Goal: Task Accomplishment & Management: Use online tool/utility

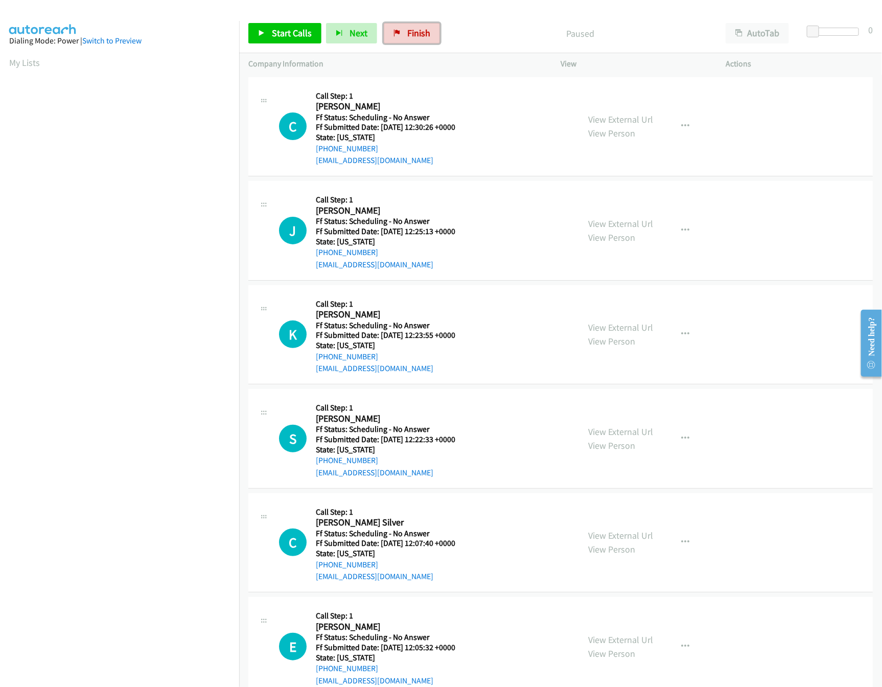
drag, startPoint x: 417, startPoint y: 27, endPoint x: 491, endPoint y: 62, distance: 81.6
click at [417, 27] on link "Finish" at bounding box center [412, 33] width 56 height 20
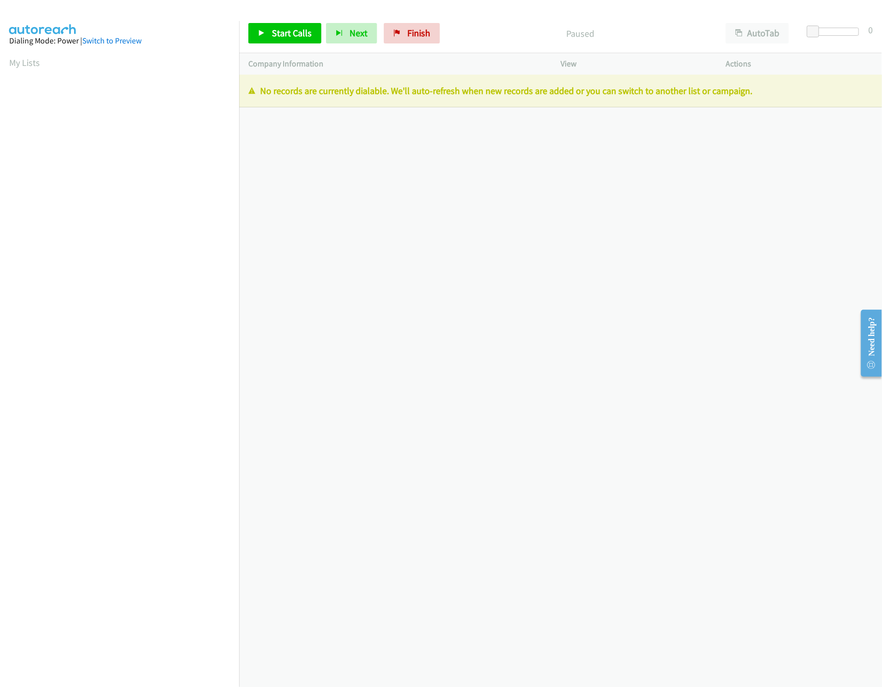
click at [399, 45] on div "Start Calls Pause Next Finish Paused AutoTab AutoTab 0" at bounding box center [560, 33] width 643 height 39
click at [405, 37] on link "Finish" at bounding box center [412, 33] width 56 height 20
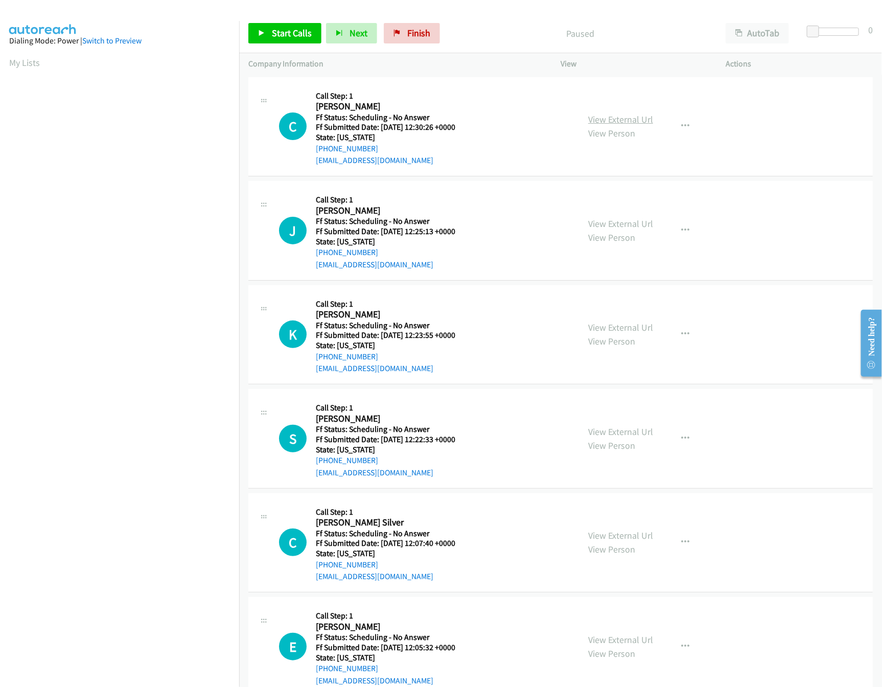
click at [604, 119] on link "View External Url" at bounding box center [620, 119] width 65 height 12
click at [596, 232] on link "View Person" at bounding box center [611, 237] width 47 height 12
click at [606, 217] on div "View External Url View Person" at bounding box center [620, 231] width 65 height 28
click at [608, 219] on link "View External Url" at bounding box center [620, 224] width 65 height 12
drag, startPoint x: 414, startPoint y: 30, endPoint x: 471, endPoint y: 57, distance: 63.5
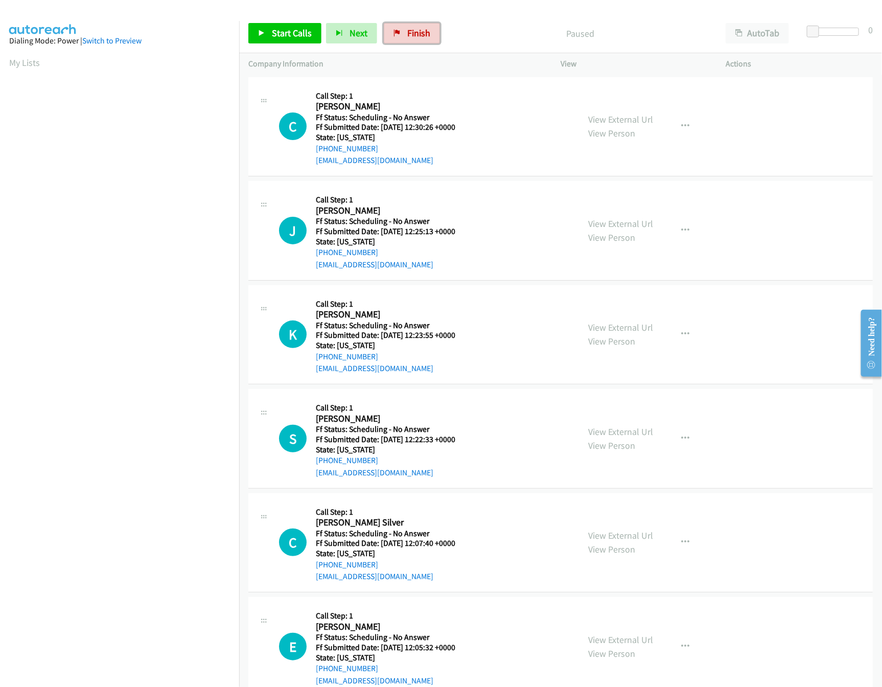
click at [414, 30] on span "Finish" at bounding box center [418, 33] width 23 height 12
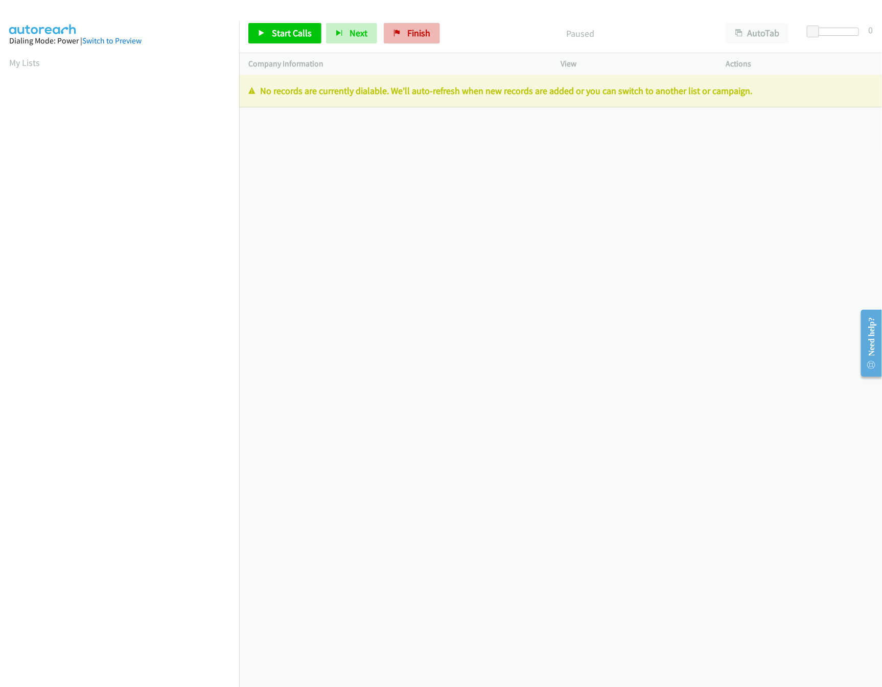
drag, startPoint x: 401, startPoint y: 51, endPoint x: 405, endPoint y: 41, distance: 10.7
click at [401, 51] on div "Start Calls Pause Next Finish Paused AutoTab AutoTab 0" at bounding box center [560, 33] width 643 height 39
click at [405, 41] on link "Finish" at bounding box center [412, 33] width 56 height 20
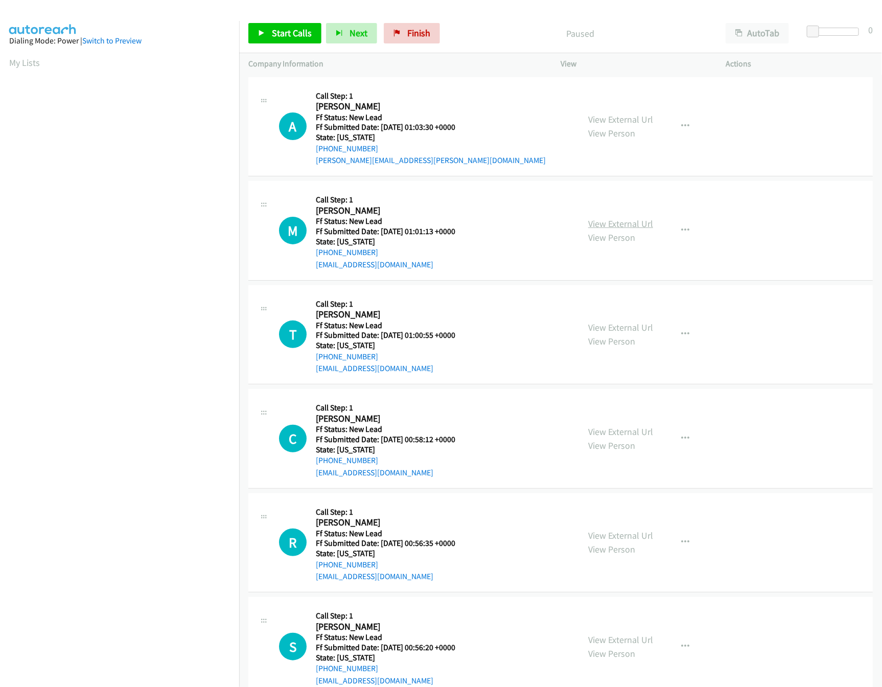
click at [632, 218] on link "View External Url" at bounding box center [620, 224] width 65 height 12
click at [634, 119] on link "View External Url" at bounding box center [620, 119] width 65 height 12
click at [270, 27] on link "Start Calls" at bounding box center [284, 33] width 73 height 20
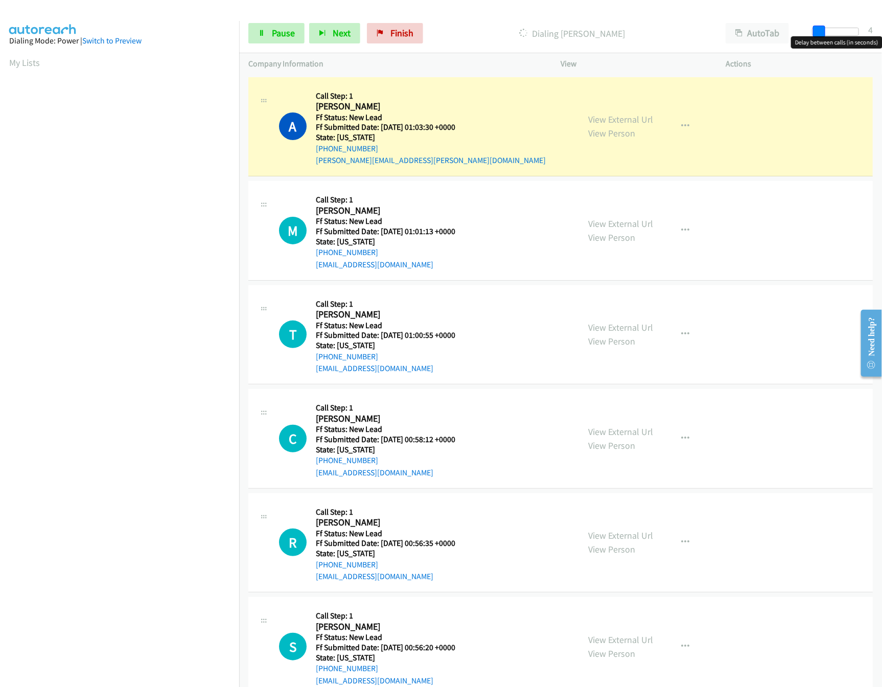
drag, startPoint x: 811, startPoint y: 34, endPoint x: 817, endPoint y: 33, distance: 6.2
click at [817, 33] on span at bounding box center [819, 32] width 12 height 12
click at [612, 331] on link "View External Url" at bounding box center [620, 327] width 65 height 12
click at [822, 34] on span at bounding box center [819, 32] width 12 height 12
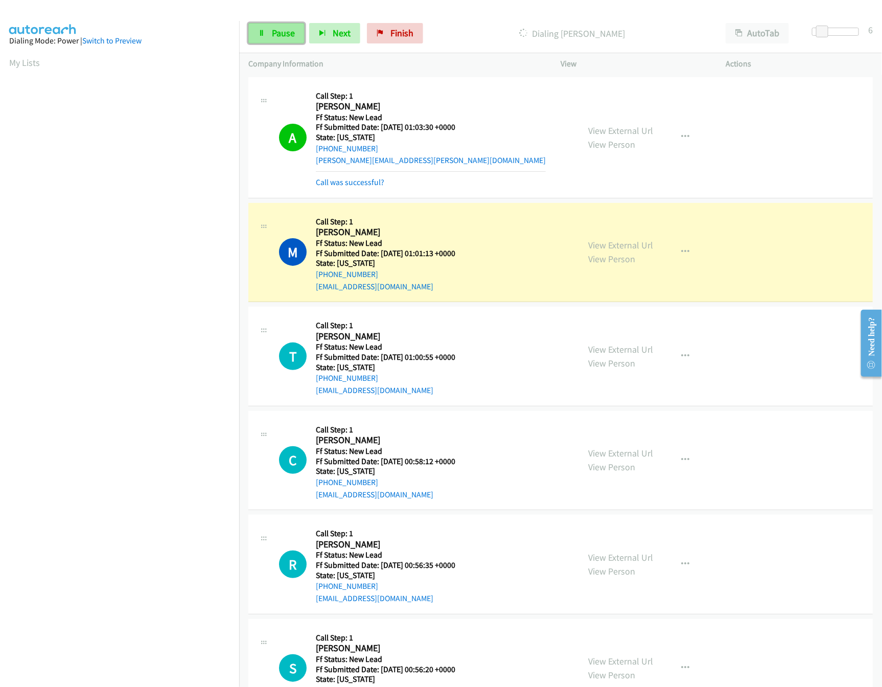
click at [288, 40] on link "Pause" at bounding box center [276, 33] width 56 height 20
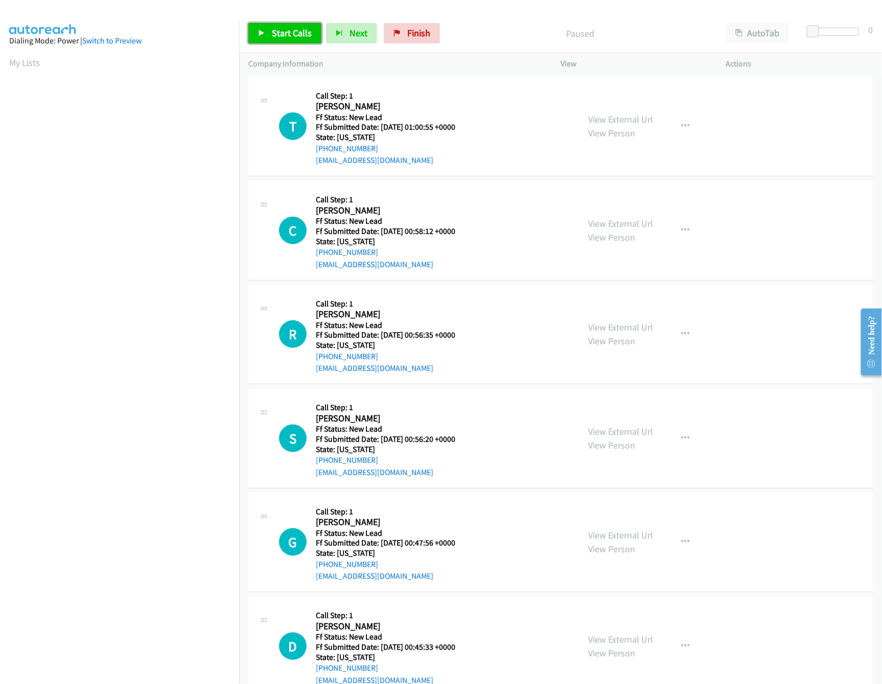
click at [268, 37] on link "Start Calls" at bounding box center [284, 33] width 73 height 20
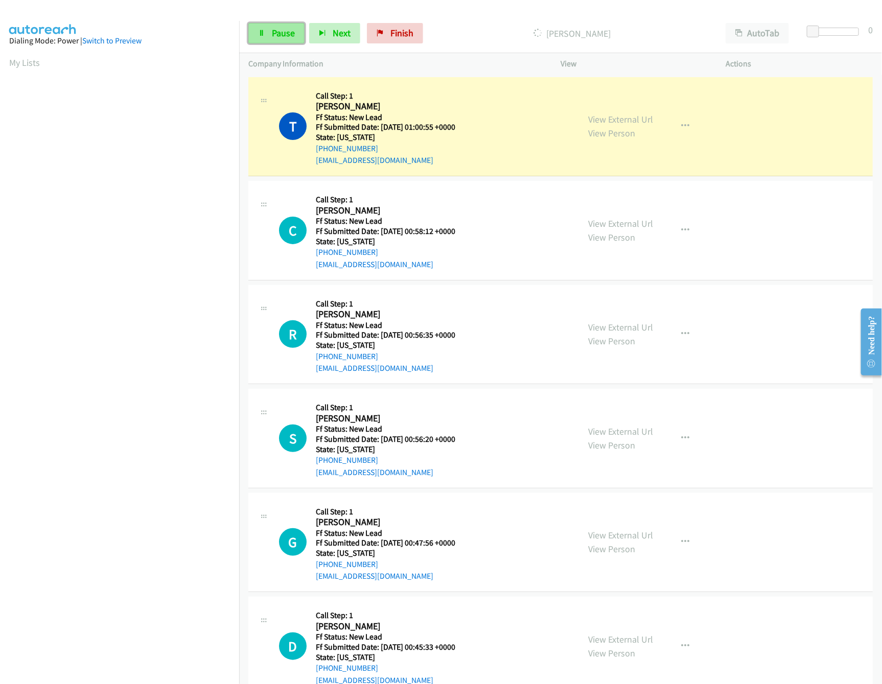
click at [284, 29] on span "Pause" at bounding box center [283, 33] width 23 height 12
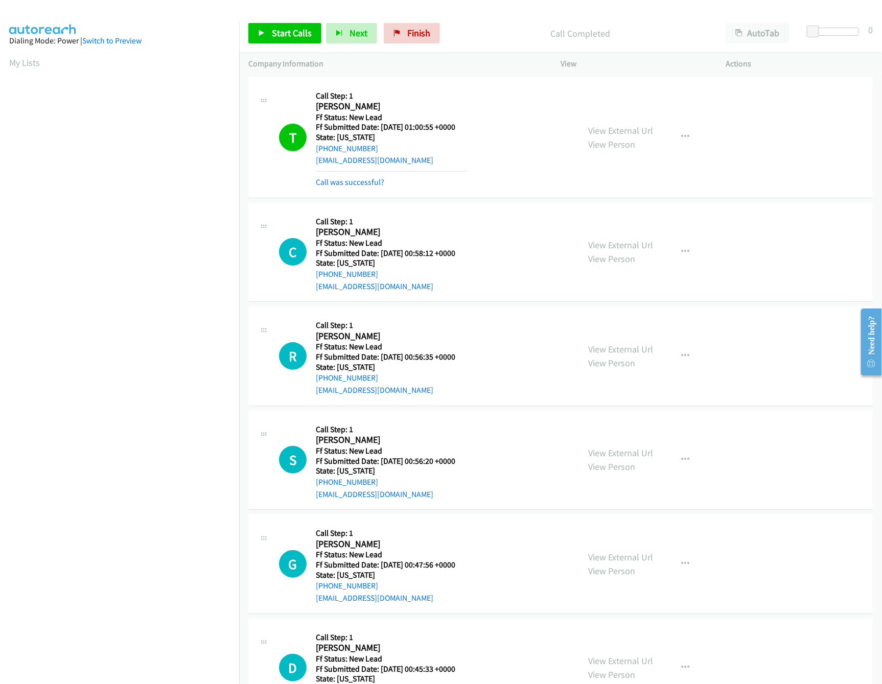
click at [439, 25] on div "Start Calls Pause Next Finish" at bounding box center [346, 33] width 196 height 20
click at [427, 32] on span "Finish" at bounding box center [418, 33] width 23 height 12
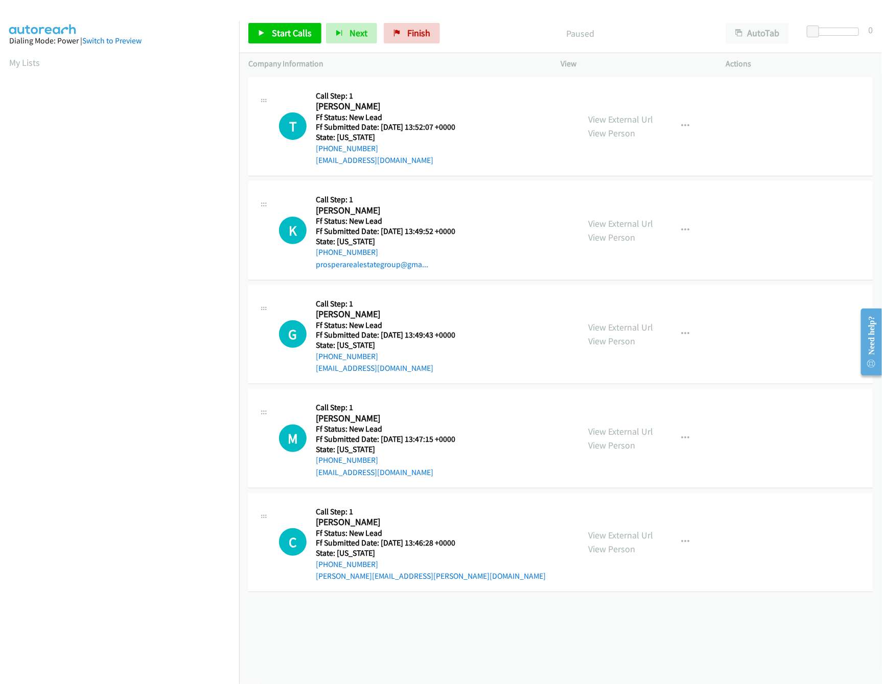
scroll to position [0, 4]
click at [608, 221] on link "View External Url" at bounding box center [620, 224] width 65 height 12
click at [619, 115] on link "View External Url" at bounding box center [620, 119] width 65 height 12
click at [300, 33] on span "Start Calls" at bounding box center [292, 33] width 40 height 12
click at [839, 31] on div at bounding box center [835, 32] width 47 height 8
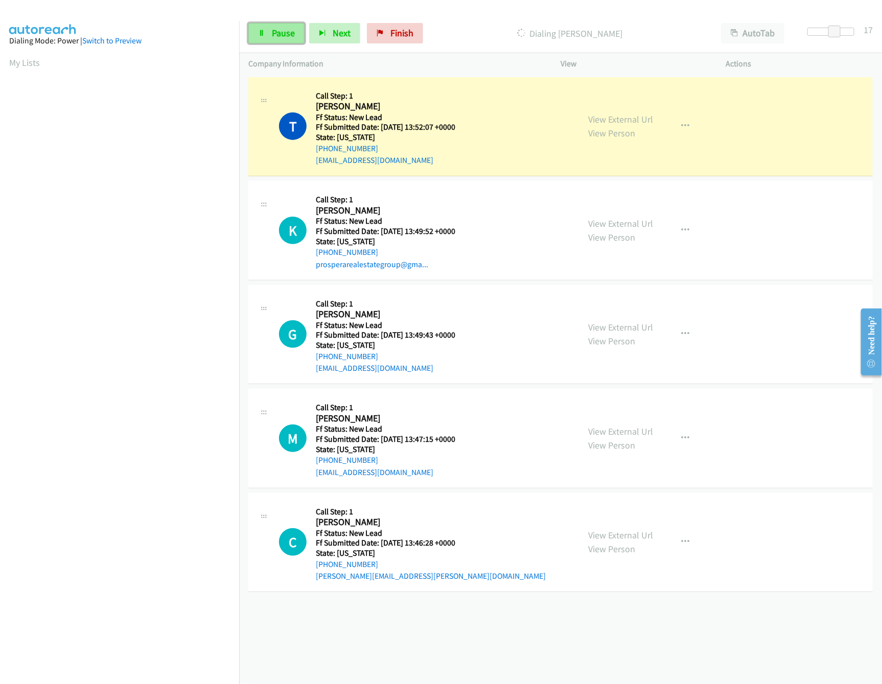
click at [273, 28] on span "Pause" at bounding box center [283, 33] width 23 height 12
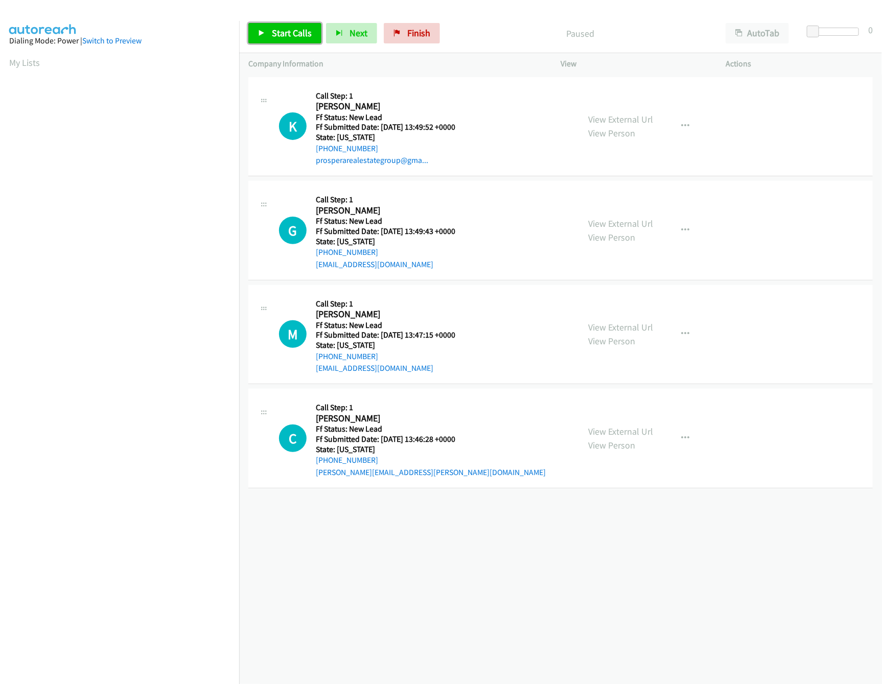
click at [276, 29] on span "Start Calls" at bounding box center [292, 33] width 40 height 12
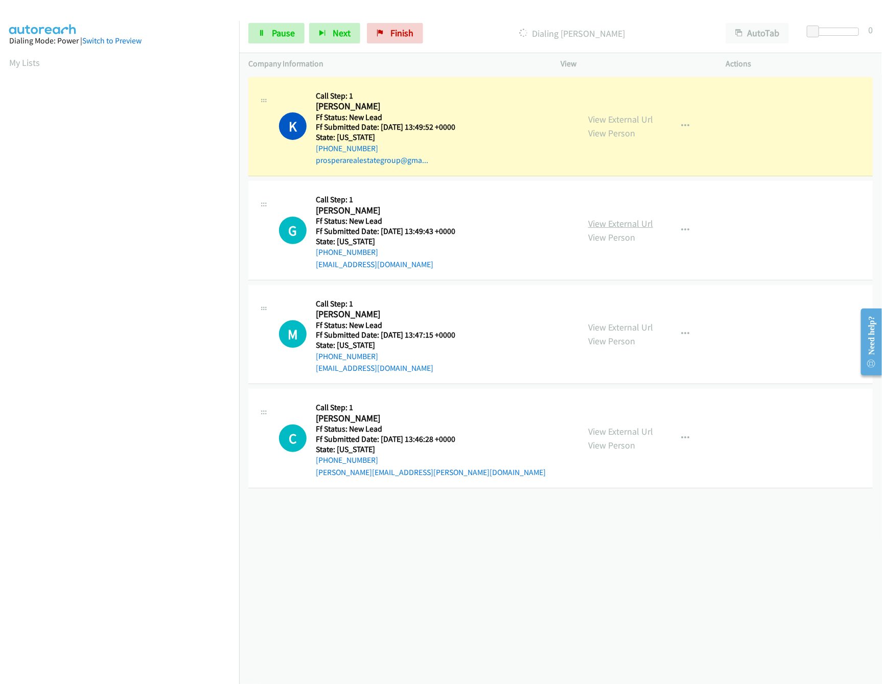
click at [608, 222] on link "View External Url" at bounding box center [620, 224] width 65 height 12
drag, startPoint x: 816, startPoint y: 31, endPoint x: 825, endPoint y: 29, distance: 9.3
click at [825, 29] on span at bounding box center [824, 32] width 12 height 12
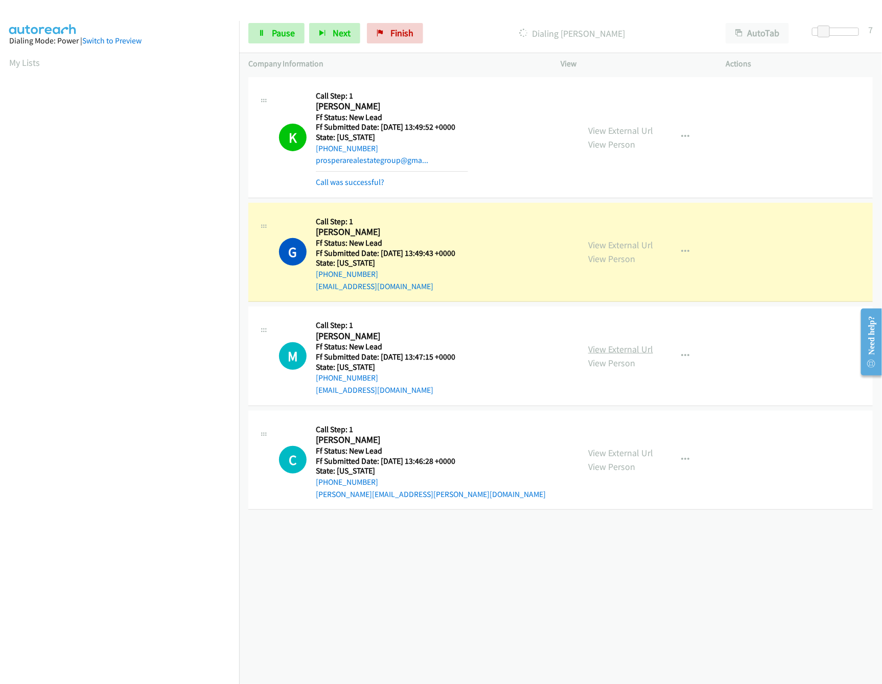
click at [630, 351] on link "View External Url" at bounding box center [620, 349] width 65 height 12
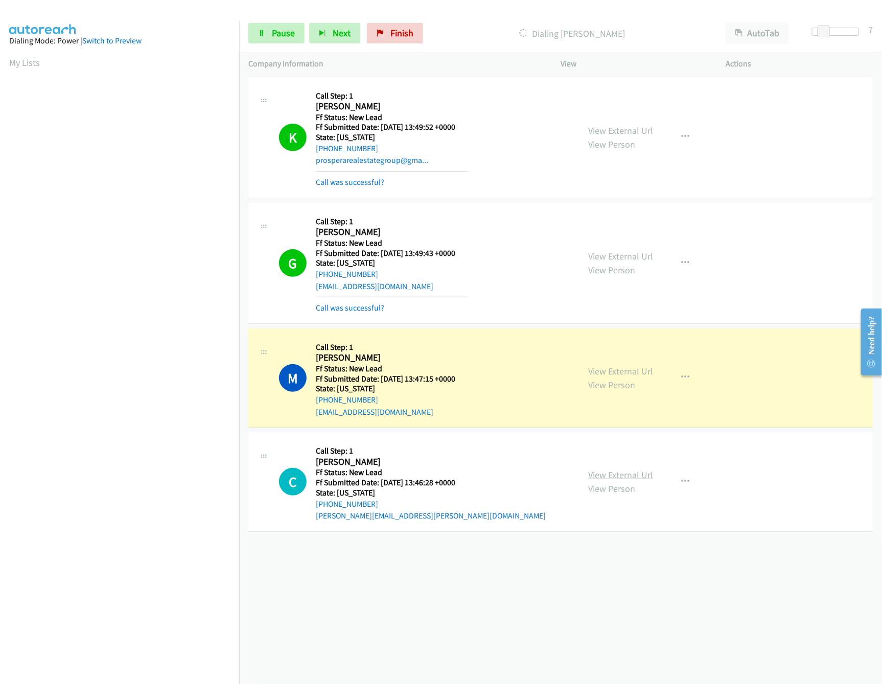
click at [604, 477] on link "View External Url" at bounding box center [620, 475] width 65 height 12
click at [686, 483] on button "button" at bounding box center [685, 482] width 28 height 20
click at [613, 554] on link "Skip Call" at bounding box center [631, 549] width 136 height 20
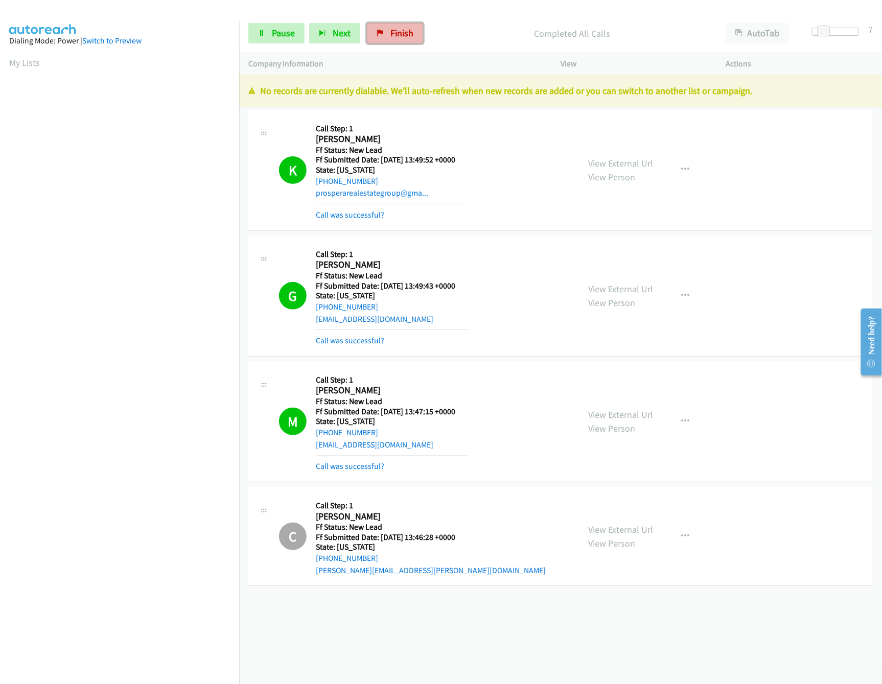
click at [383, 28] on link "Finish" at bounding box center [395, 33] width 56 height 20
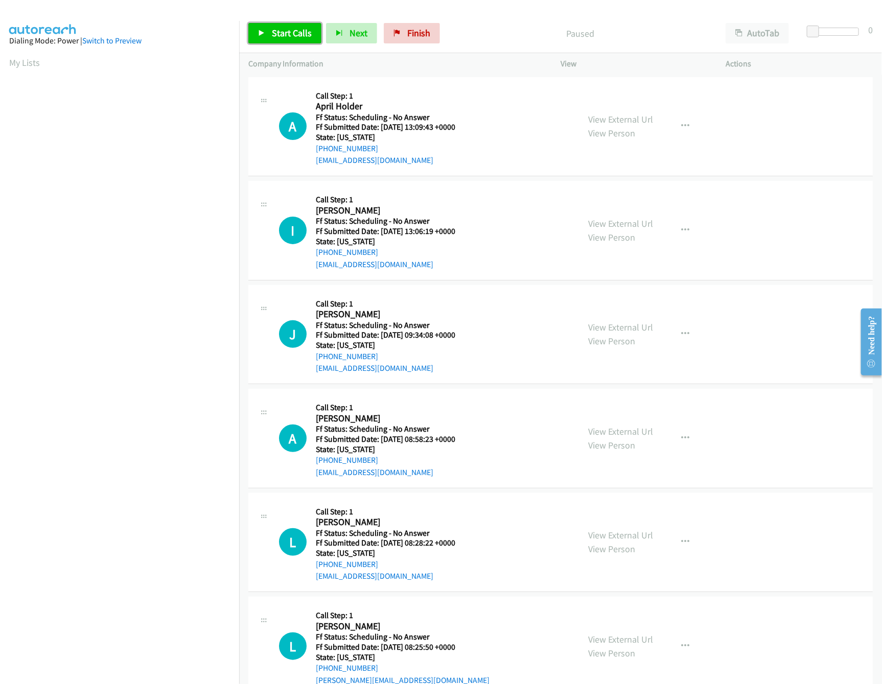
click at [299, 25] on link "Start Calls" at bounding box center [284, 33] width 73 height 20
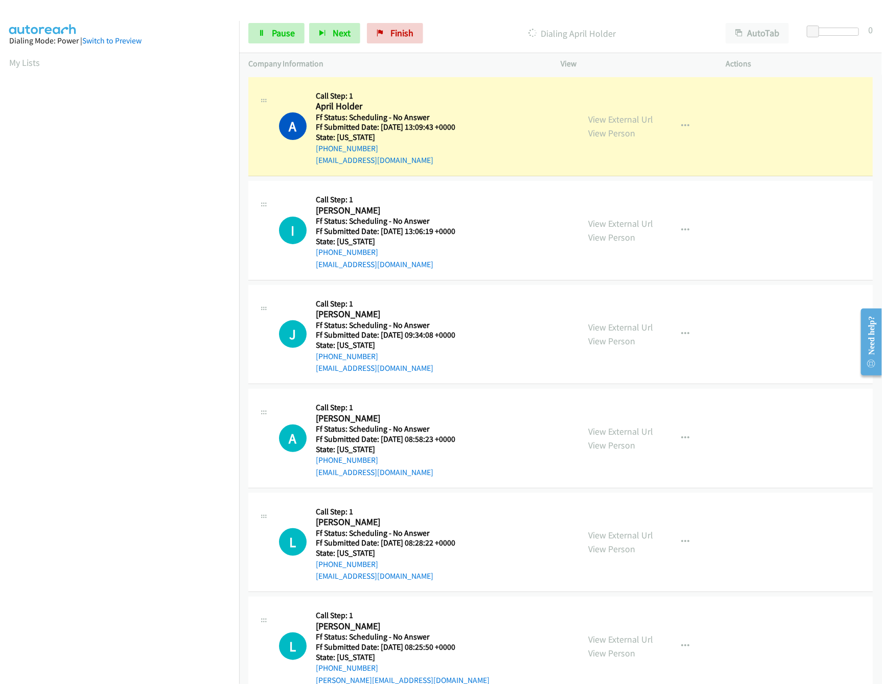
click at [638, 125] on div "View External Url View Person" at bounding box center [620, 126] width 65 height 28
click at [637, 123] on link "View External Url" at bounding box center [620, 119] width 65 height 12
click at [601, 222] on link "View External Url" at bounding box center [620, 224] width 65 height 12
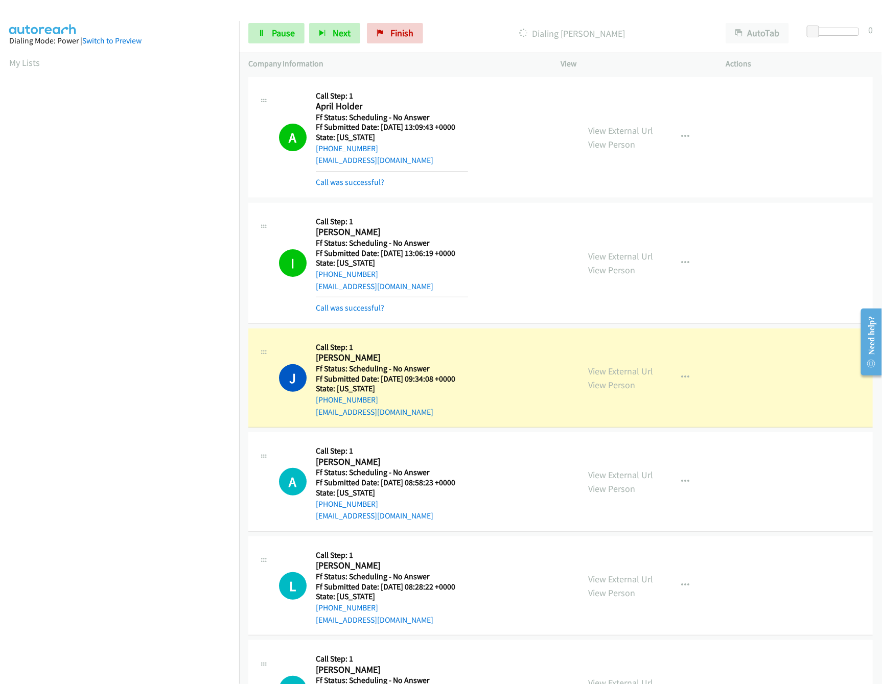
click at [642, 365] on div "View External Url View Person" at bounding box center [620, 378] width 65 height 28
click at [637, 369] on link "View External Url" at bounding box center [620, 371] width 65 height 12
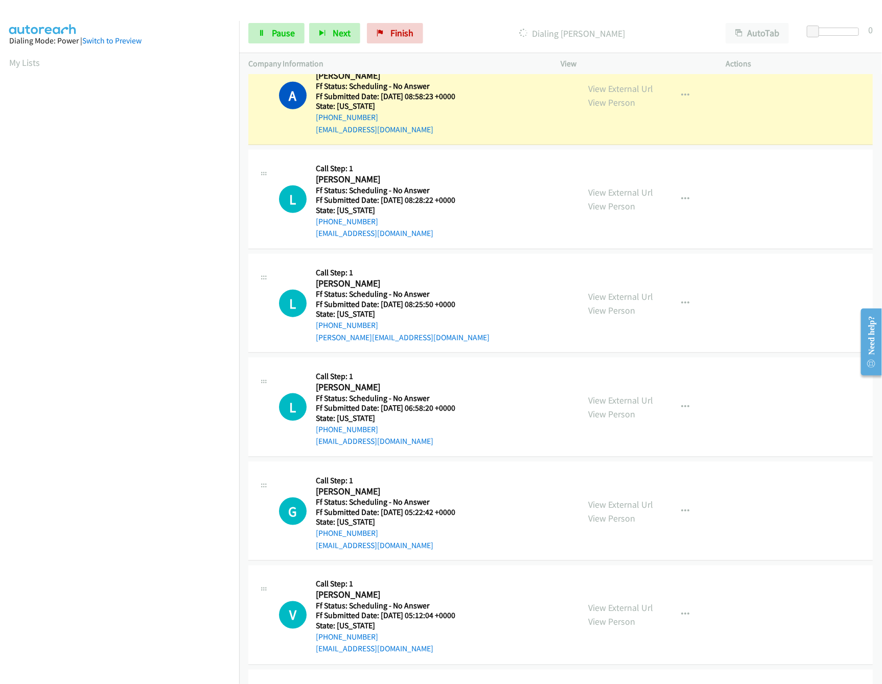
scroll to position [307, 0]
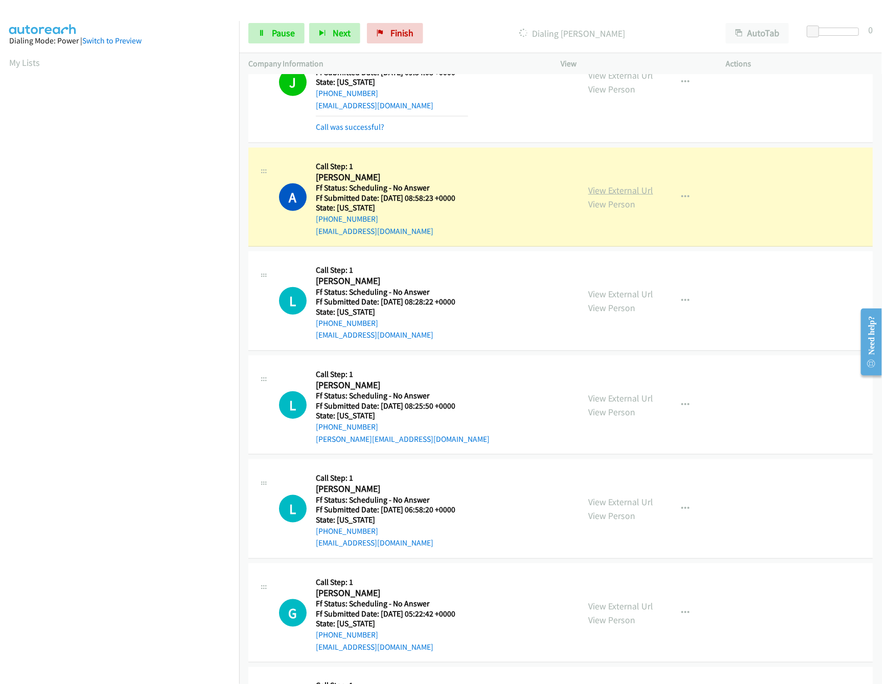
click at [629, 190] on link "View External Url" at bounding box center [620, 190] width 65 height 12
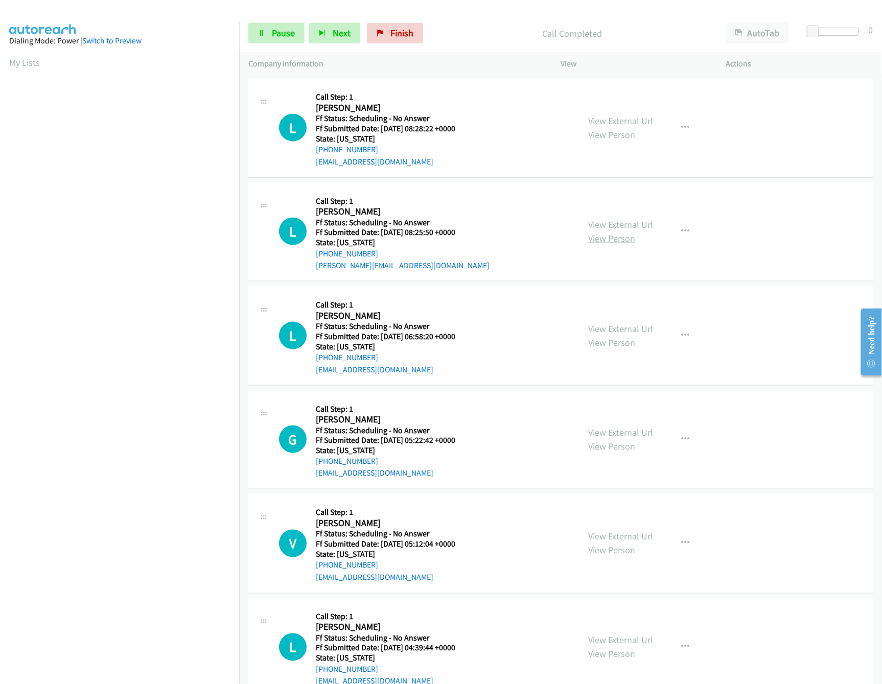
scroll to position [511, 0]
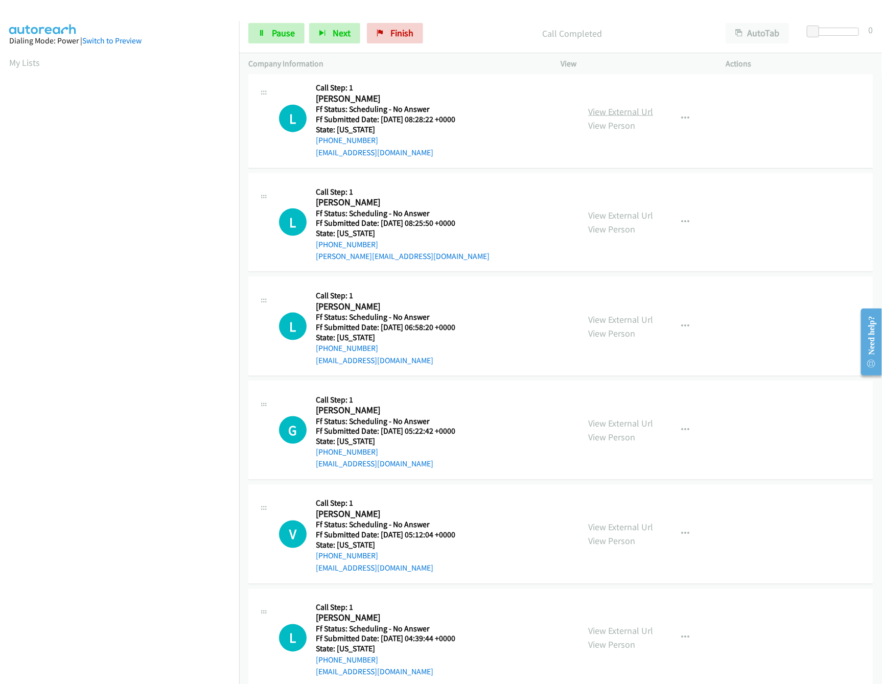
click at [615, 115] on link "View External Url" at bounding box center [620, 112] width 65 height 12
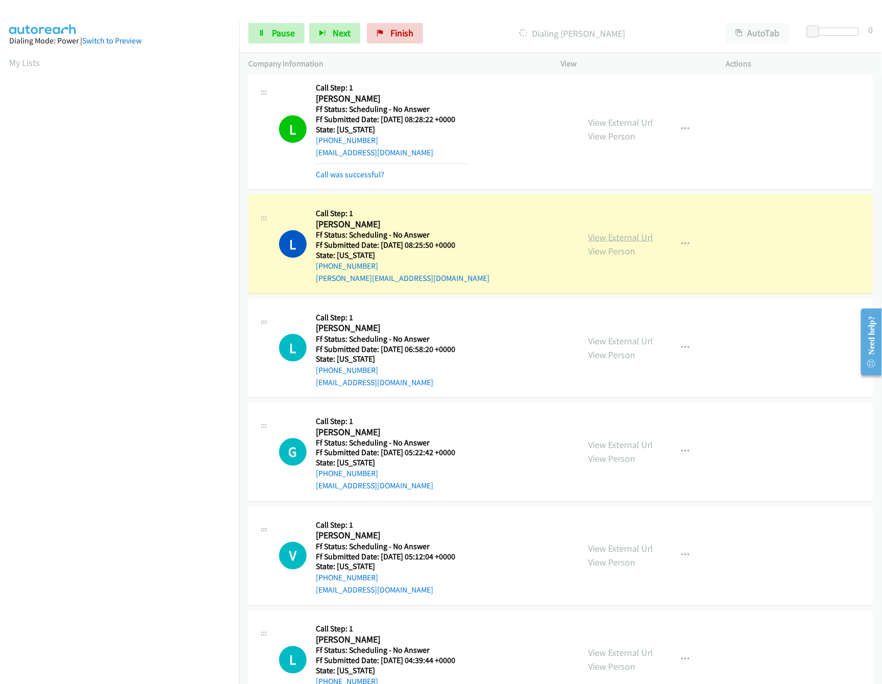
click at [624, 238] on link "View External Url" at bounding box center [620, 237] width 65 height 12
click at [616, 343] on link "View External Url" at bounding box center [620, 341] width 65 height 12
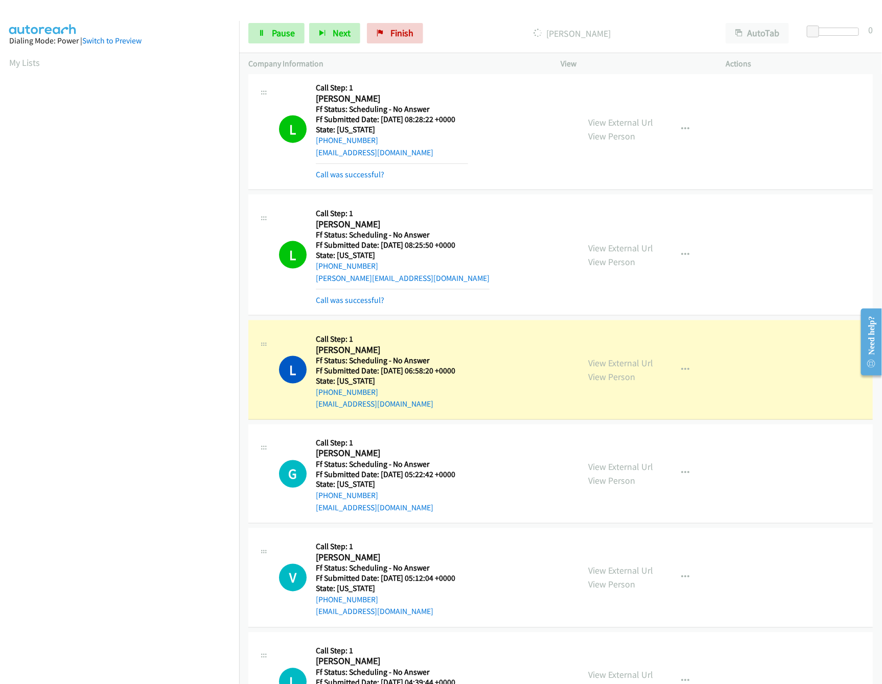
scroll to position [613, 0]
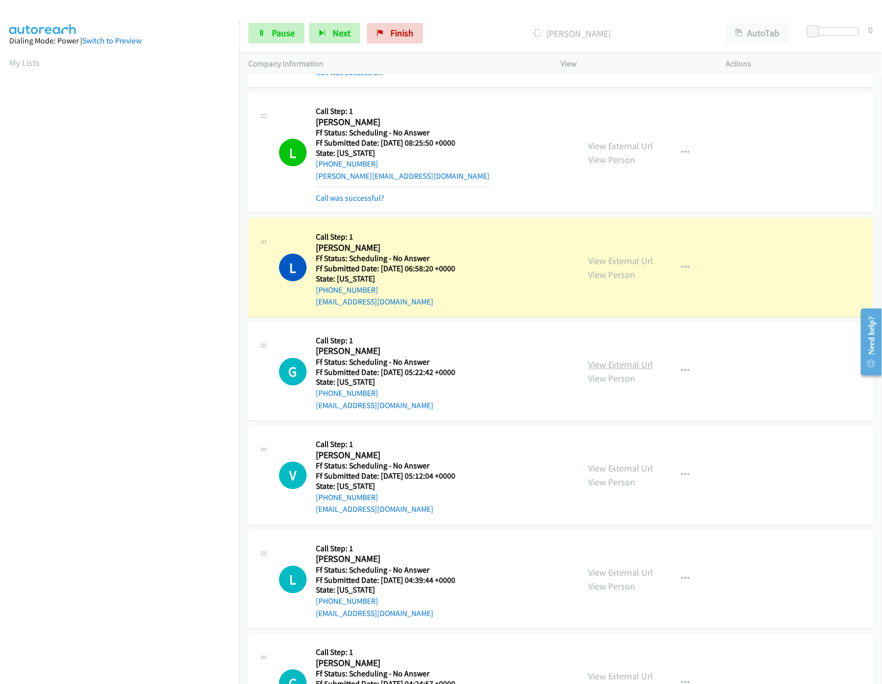
click at [600, 369] on link "View External Url" at bounding box center [620, 365] width 65 height 12
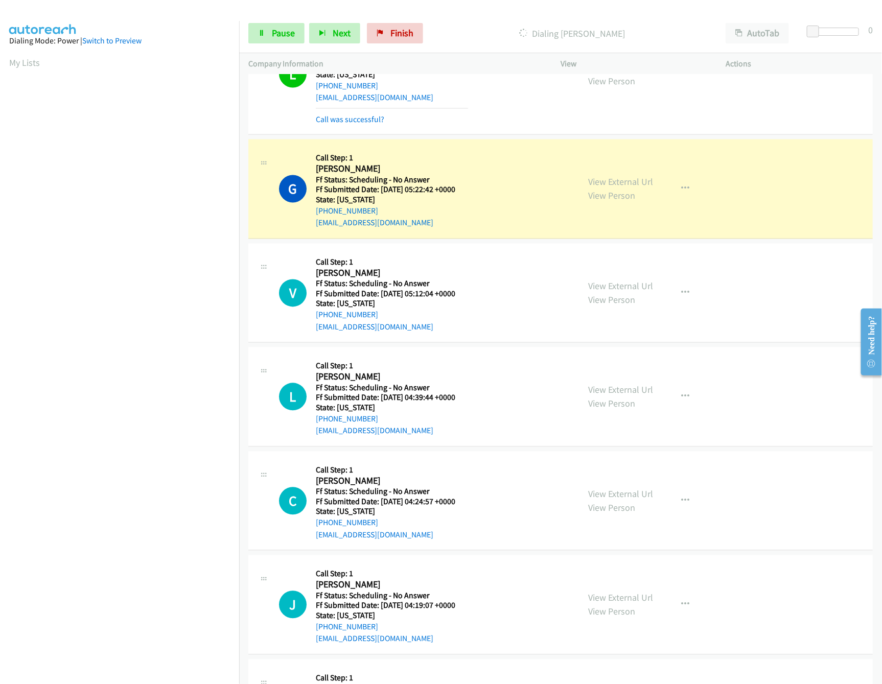
scroll to position [920, 0]
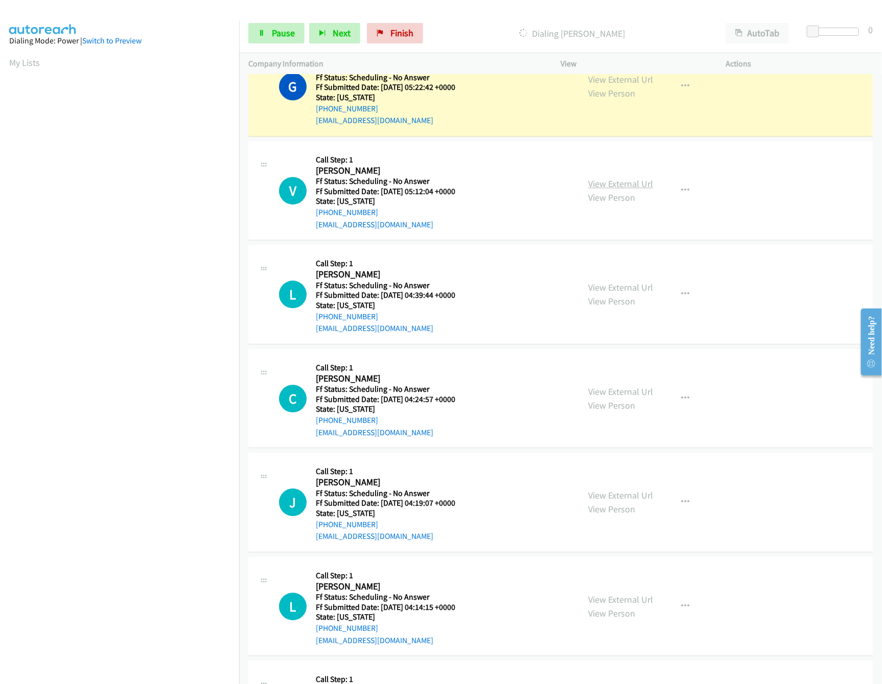
click at [615, 190] on link "View External Url" at bounding box center [620, 184] width 65 height 12
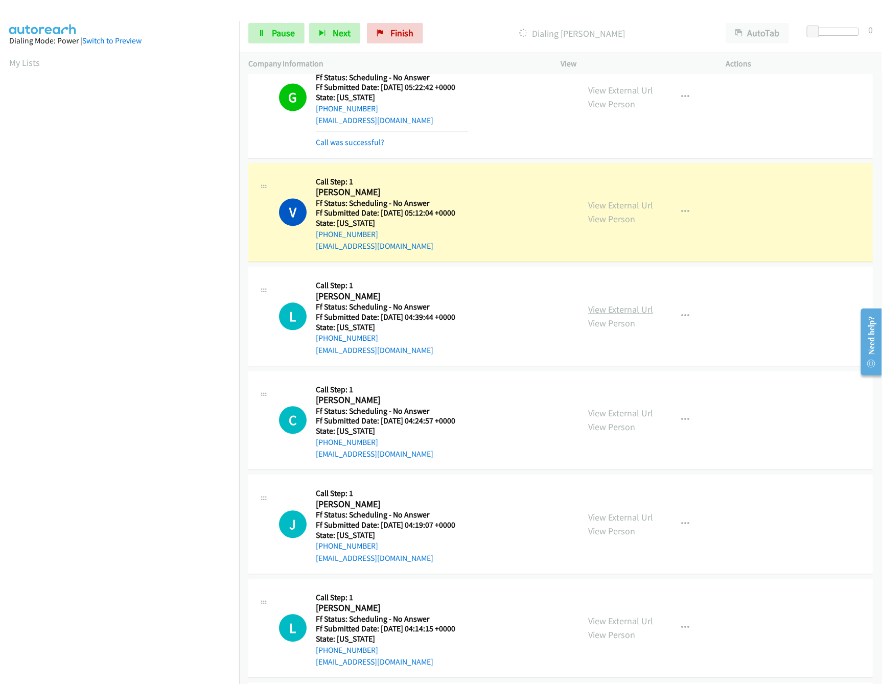
click at [618, 313] on link "View External Url" at bounding box center [620, 310] width 65 height 12
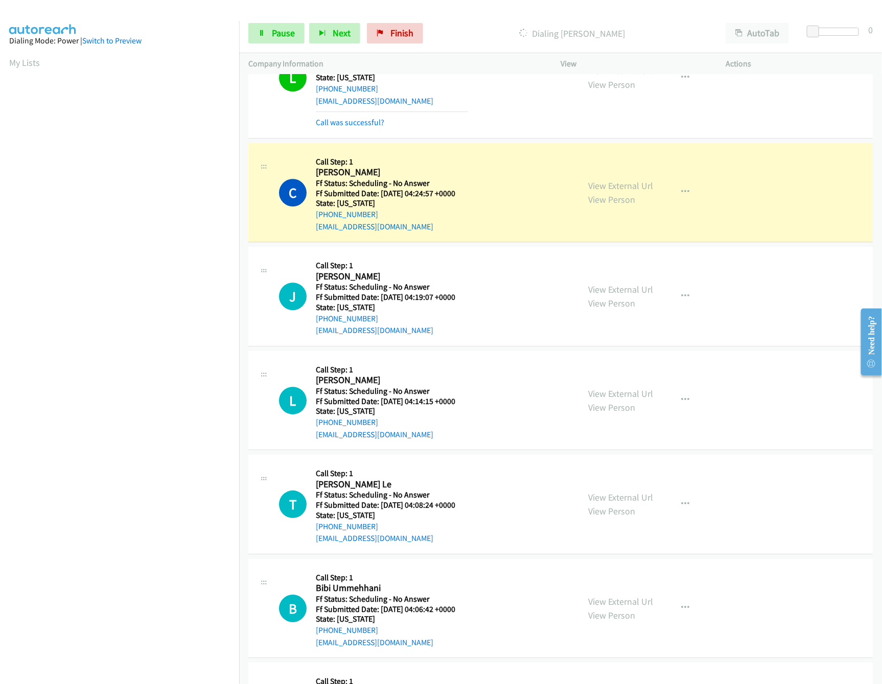
scroll to position [1226, 0]
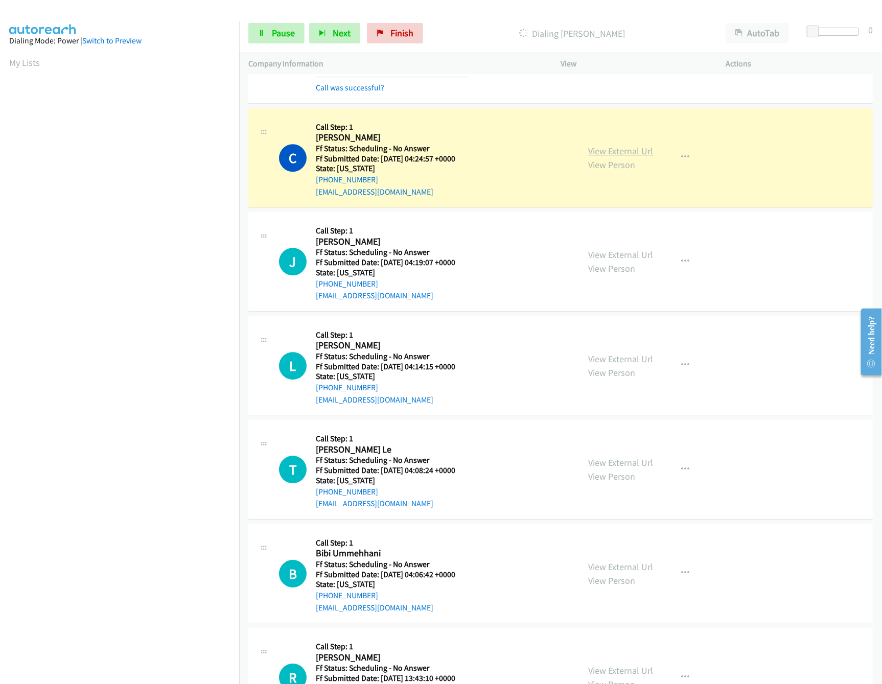
click at [615, 152] on link "View External Url" at bounding box center [620, 151] width 65 height 12
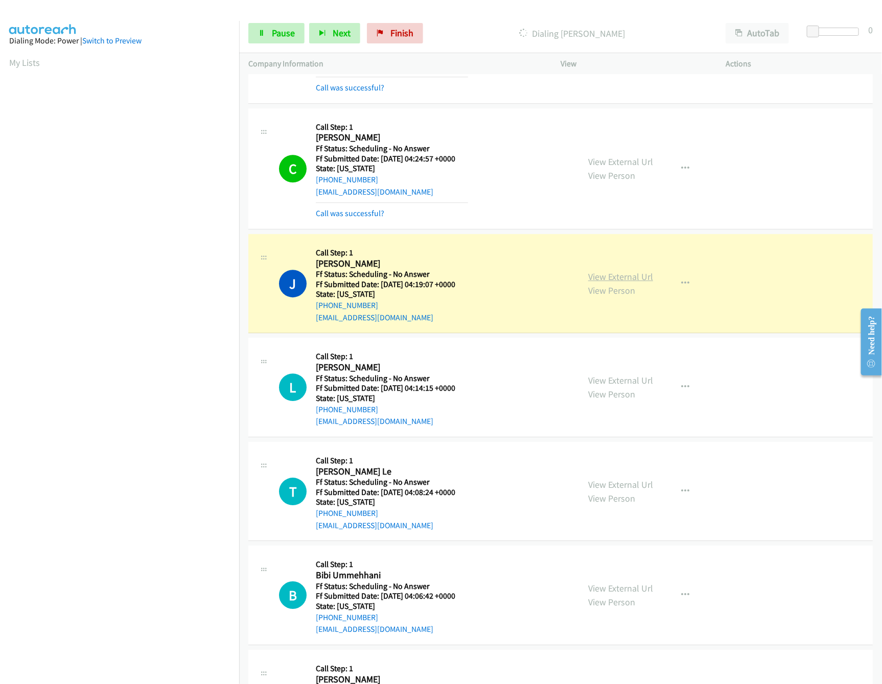
click at [629, 283] on link "View External Url" at bounding box center [620, 277] width 65 height 12
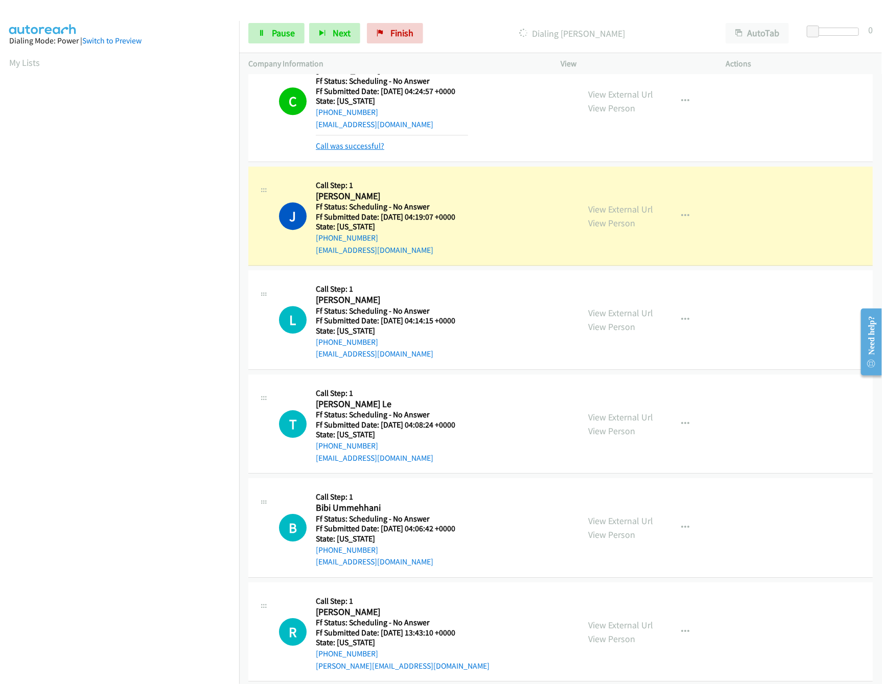
scroll to position [1328, 0]
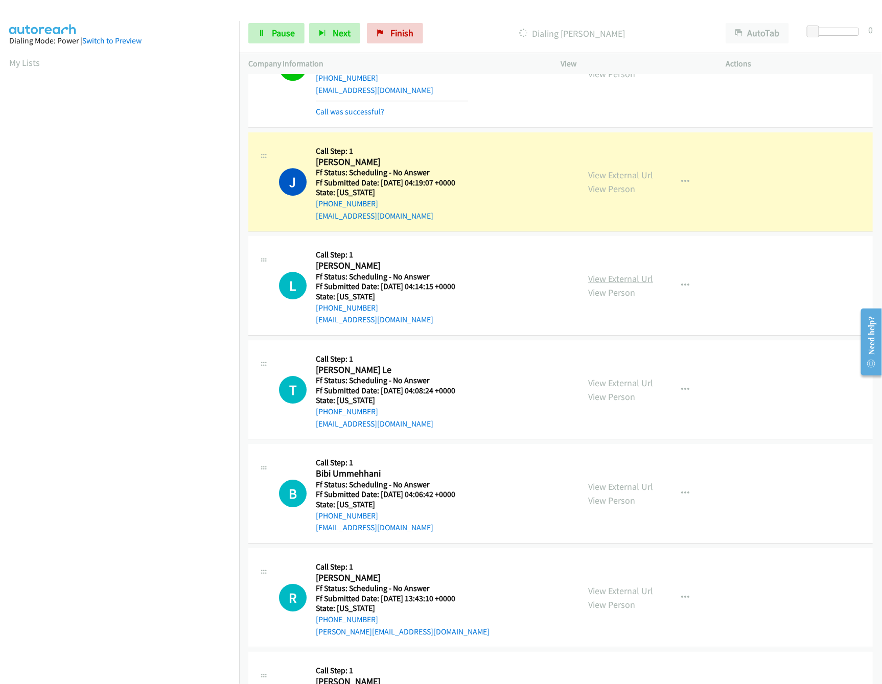
click at [612, 284] on link "View External Url" at bounding box center [620, 279] width 65 height 12
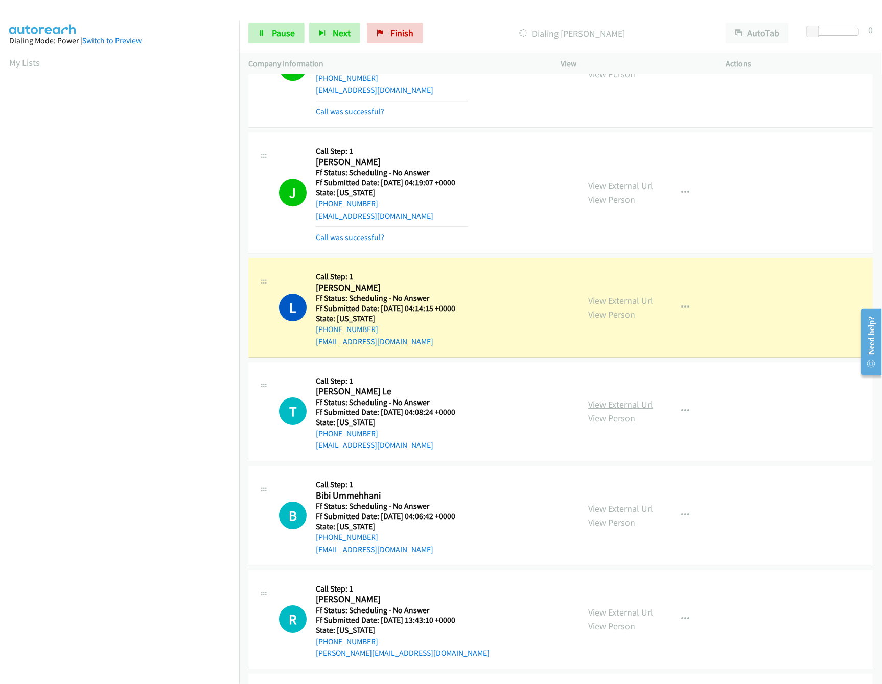
click at [606, 408] on link "View External Url" at bounding box center [620, 405] width 65 height 12
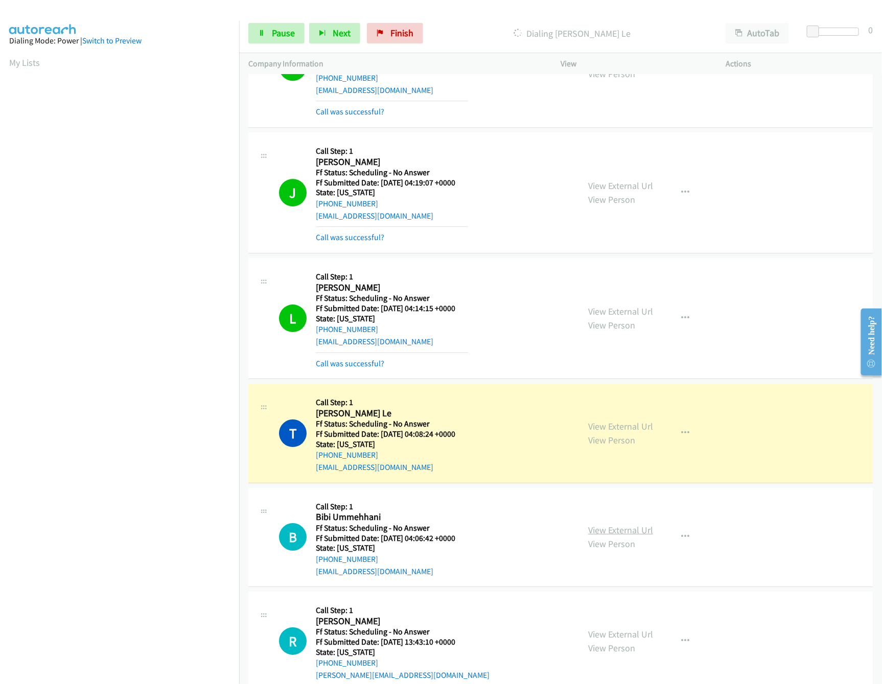
click at [614, 536] on link "View External Url" at bounding box center [620, 530] width 65 height 12
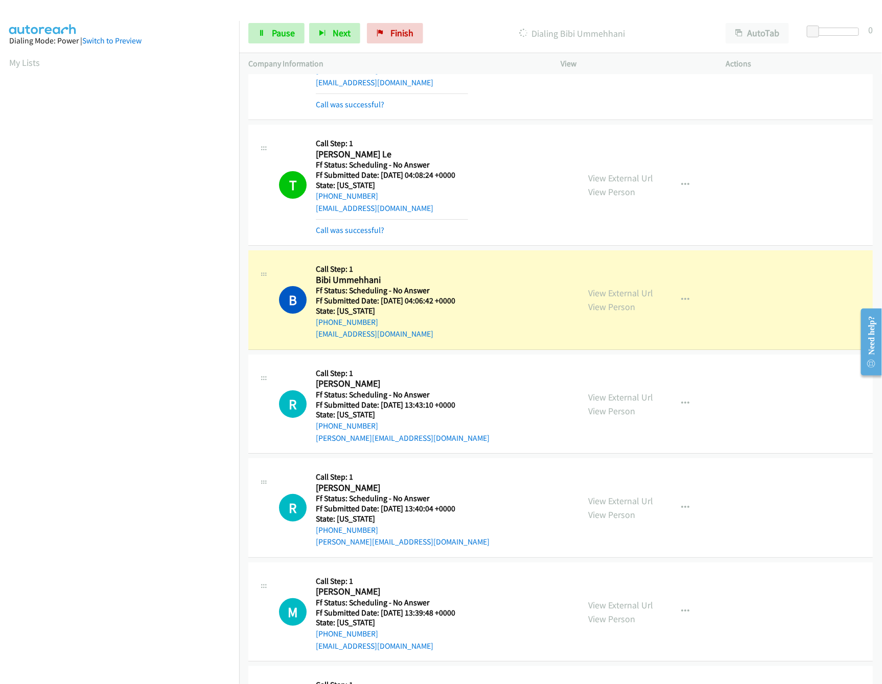
scroll to position [1737, 0]
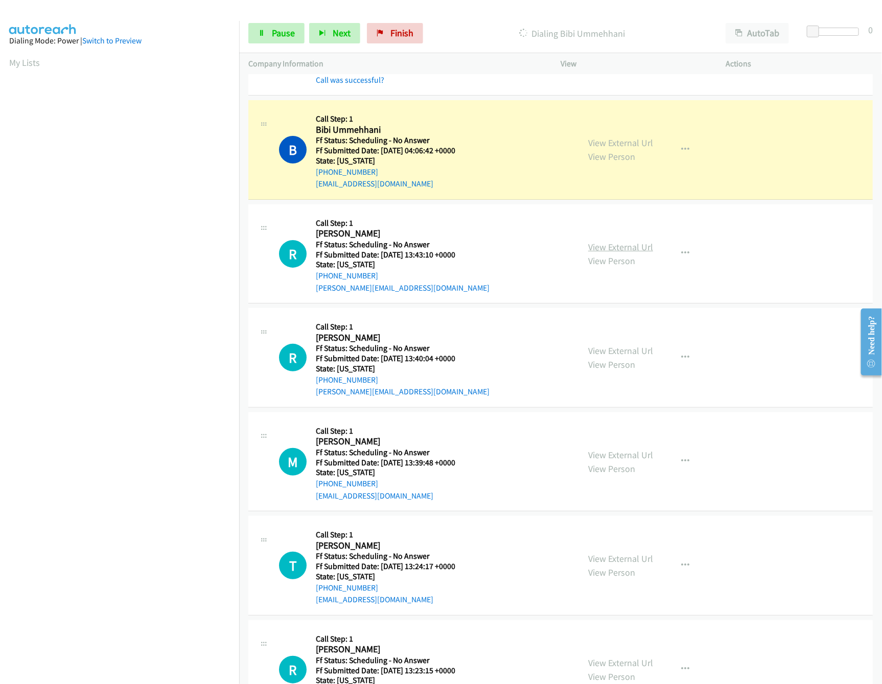
click at [629, 251] on link "View External Url" at bounding box center [620, 247] width 65 height 12
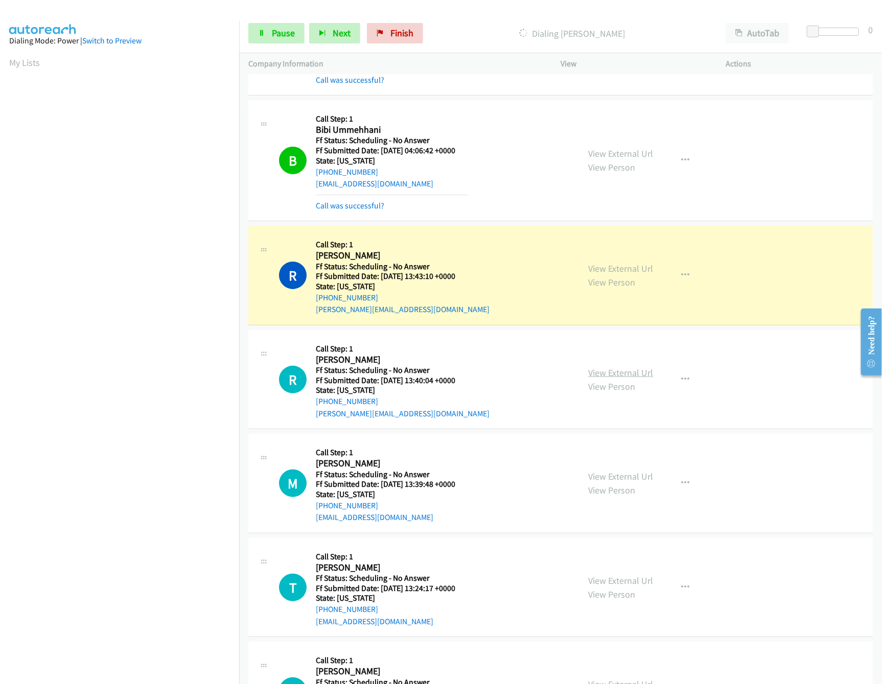
click at [612, 379] on link "View External Url" at bounding box center [620, 373] width 65 height 12
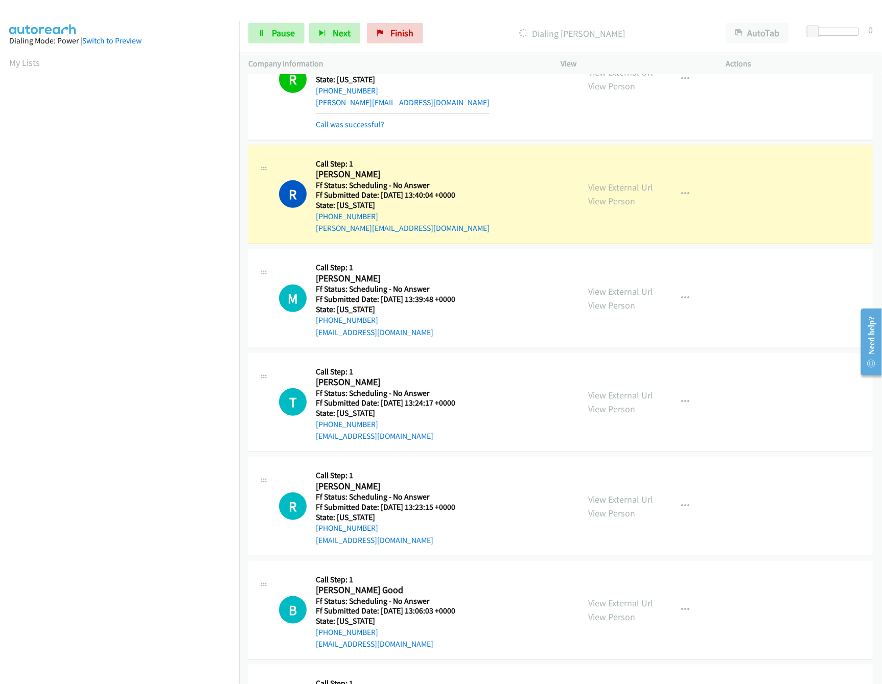
scroll to position [2044, 0]
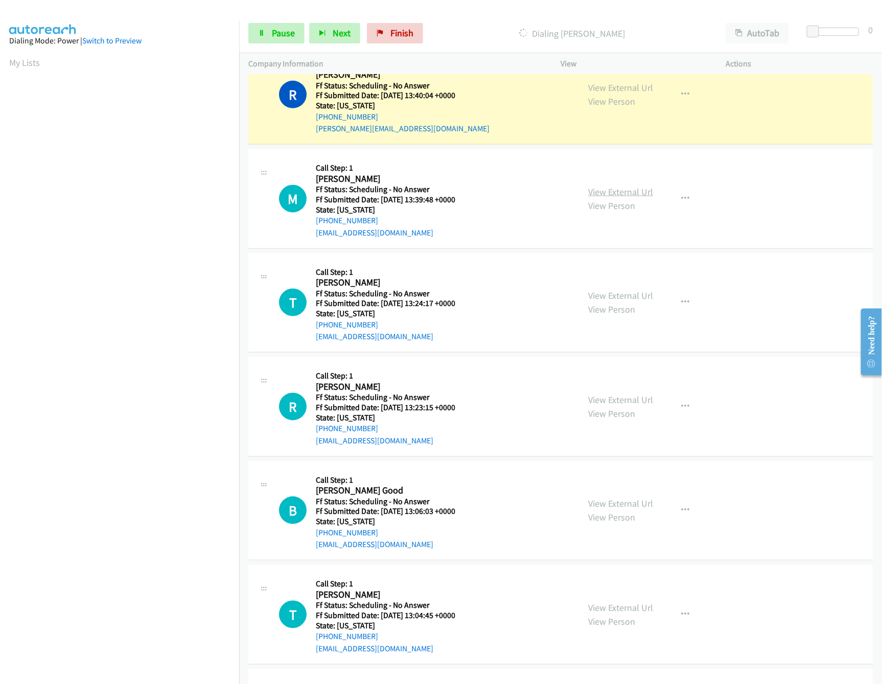
click at [614, 197] on link "View External Url" at bounding box center [620, 192] width 65 height 12
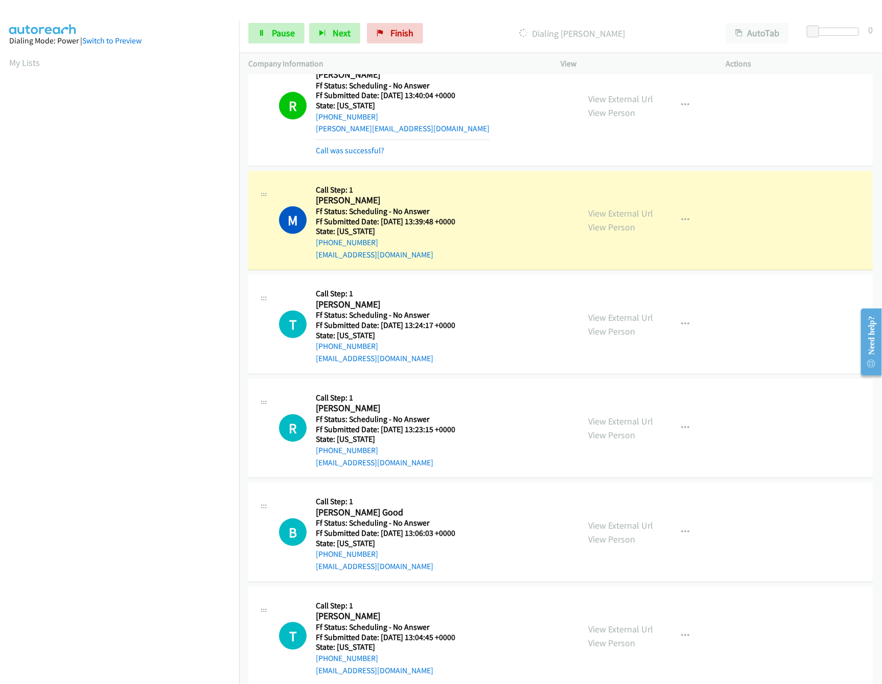
click at [613, 332] on div "View External Url View Person" at bounding box center [620, 325] width 65 height 28
click at [613, 323] on link "View External Url" at bounding box center [620, 318] width 65 height 12
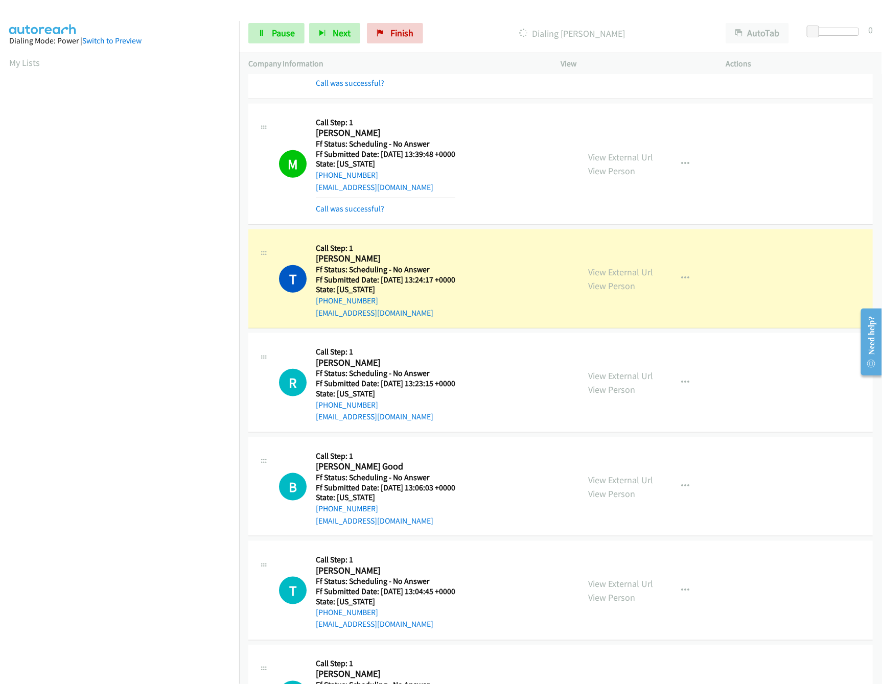
scroll to position [2146, 0]
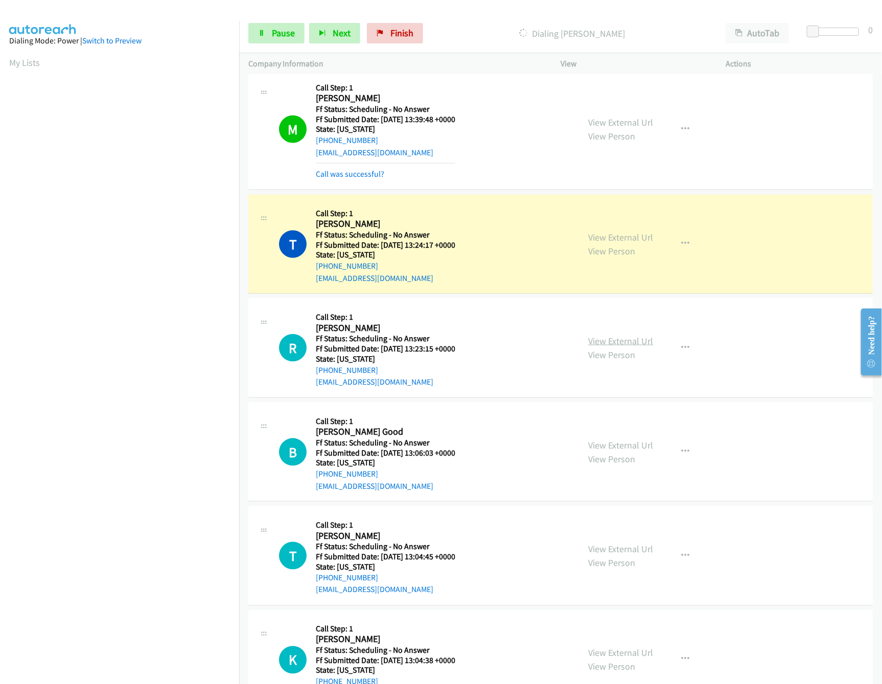
click at [628, 347] on link "View External Url" at bounding box center [620, 341] width 65 height 12
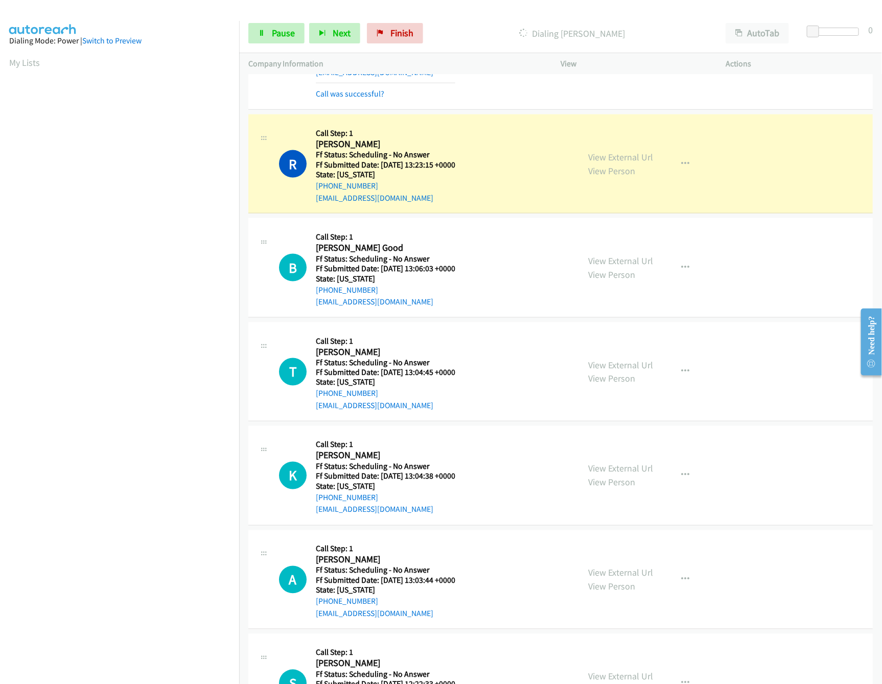
scroll to position [2453, 0]
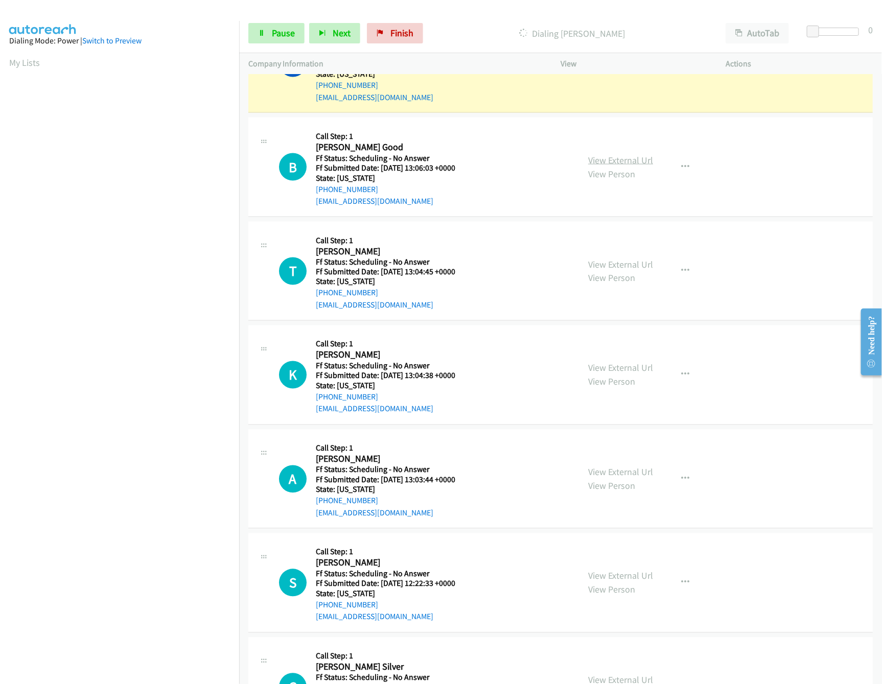
click at [625, 166] on link "View External Url" at bounding box center [620, 160] width 65 height 12
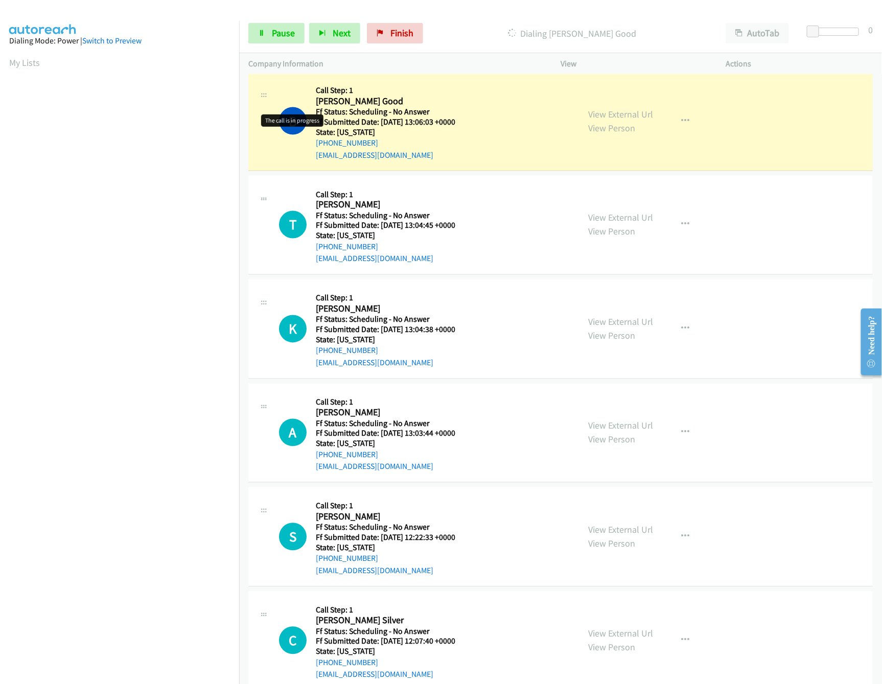
scroll to position [2555, 0]
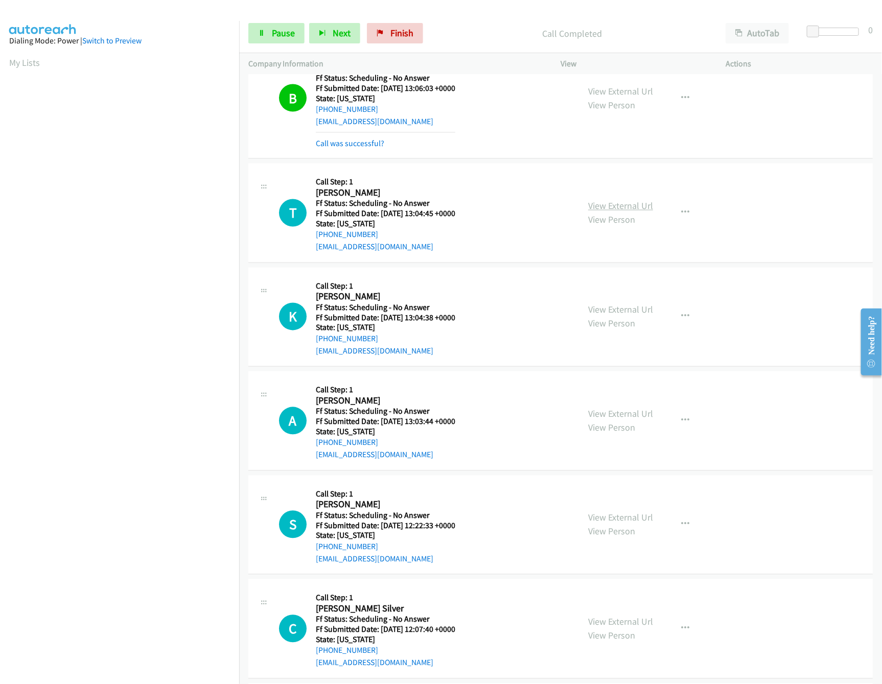
click at [604, 212] on link "View External Url" at bounding box center [620, 206] width 65 height 12
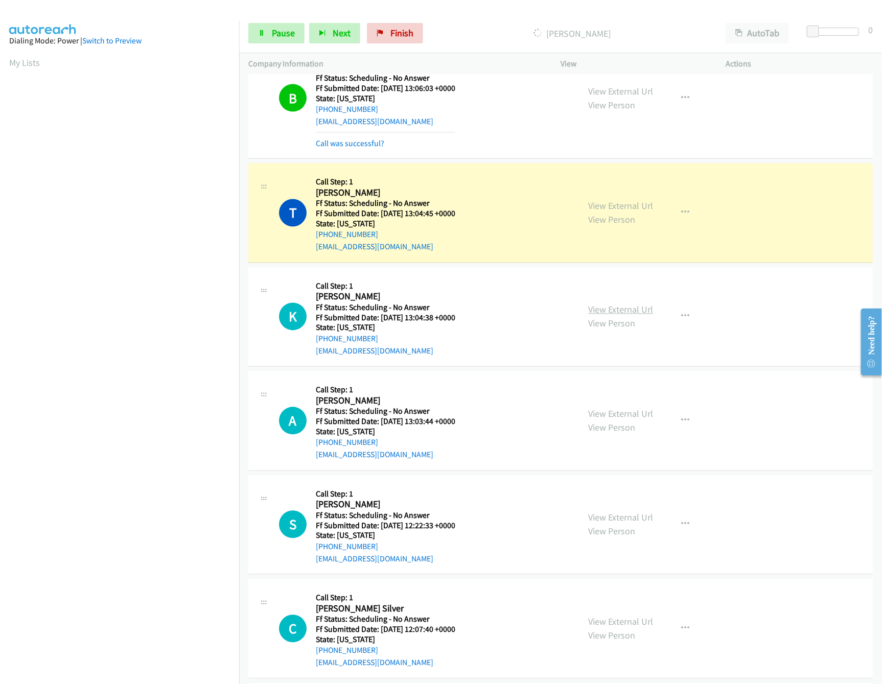
click at [611, 316] on link "View External Url" at bounding box center [620, 310] width 65 height 12
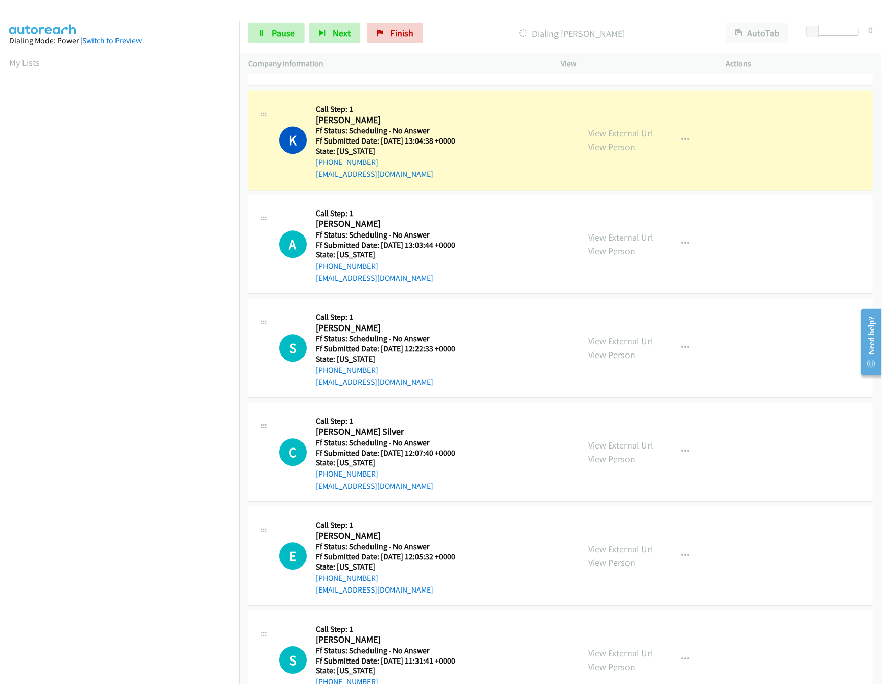
scroll to position [2759, 0]
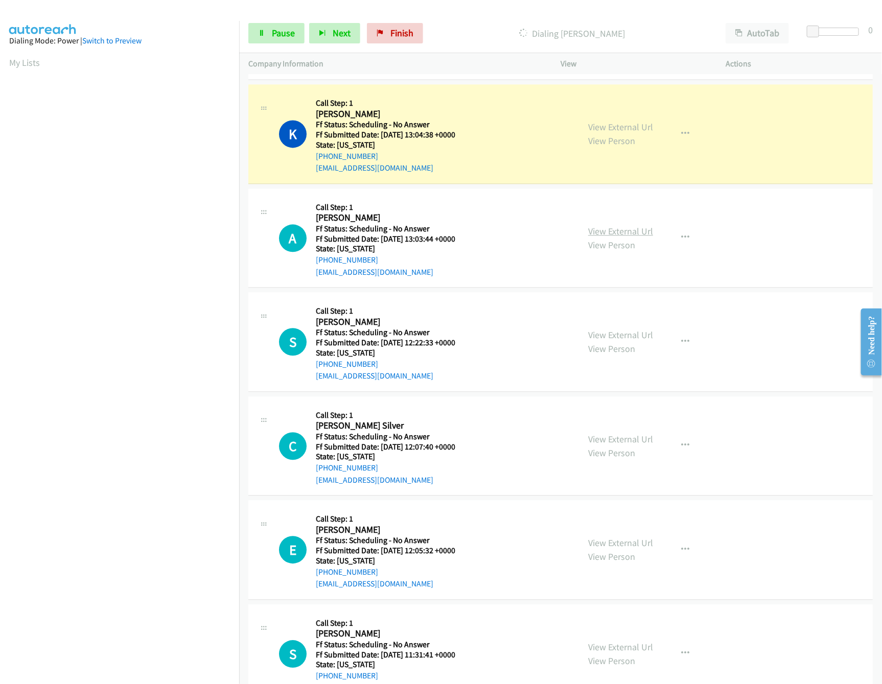
click at [638, 237] on link "View External Url" at bounding box center [620, 231] width 65 height 12
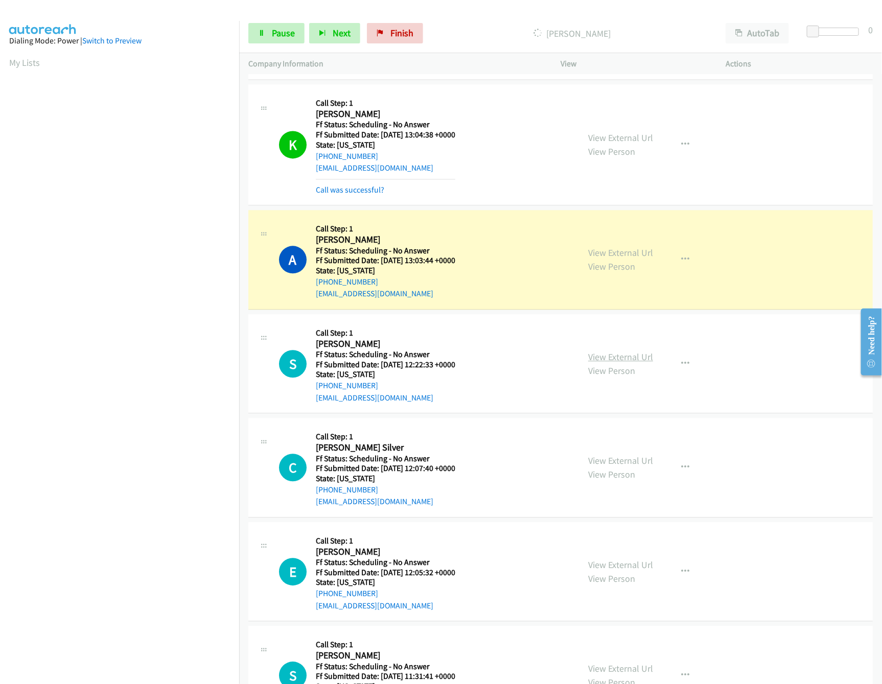
click at [624, 363] on link "View External Url" at bounding box center [620, 357] width 65 height 12
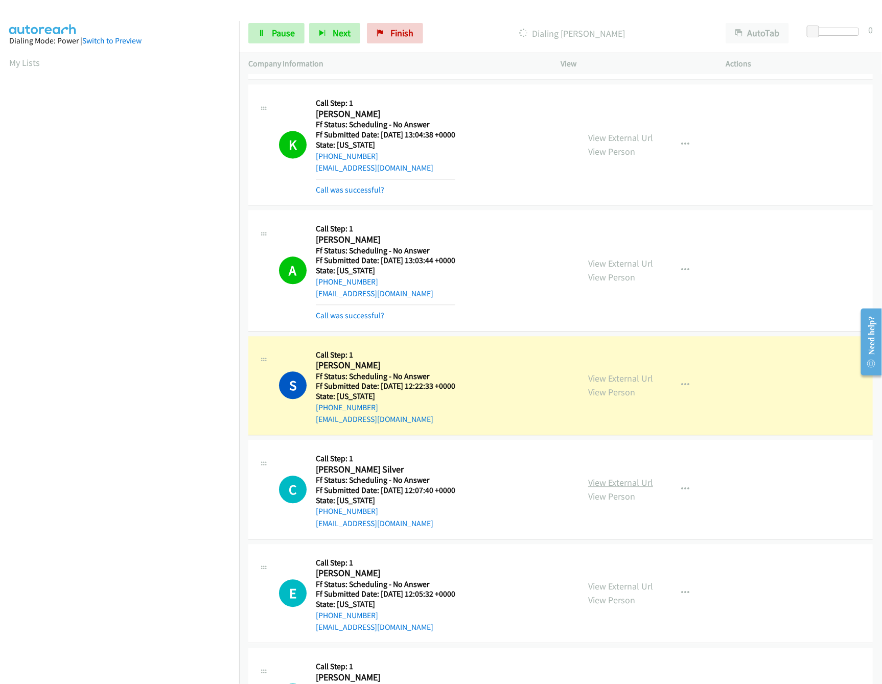
click at [604, 489] on link "View External Url" at bounding box center [620, 483] width 65 height 12
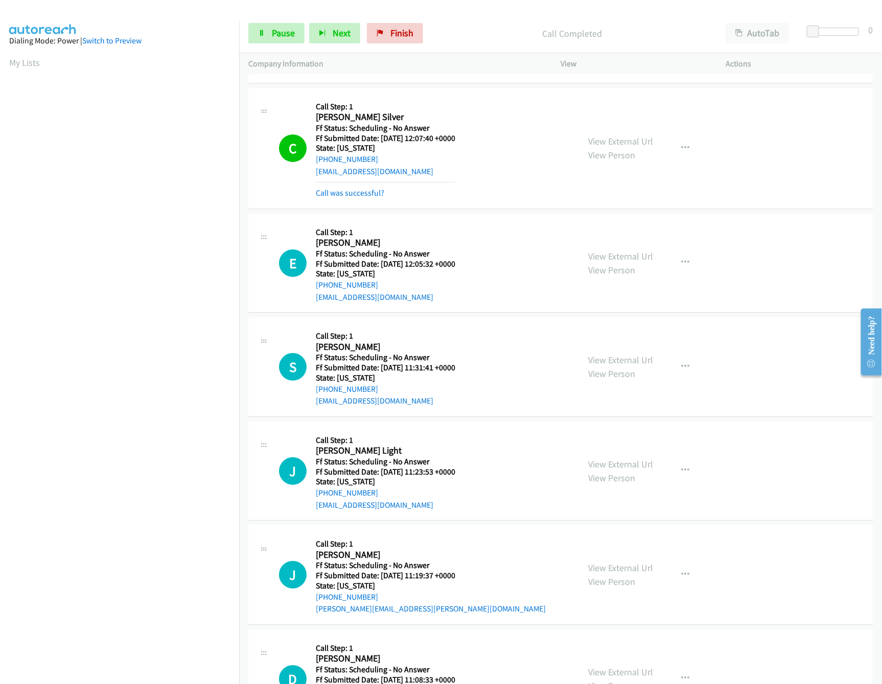
scroll to position [3168, 0]
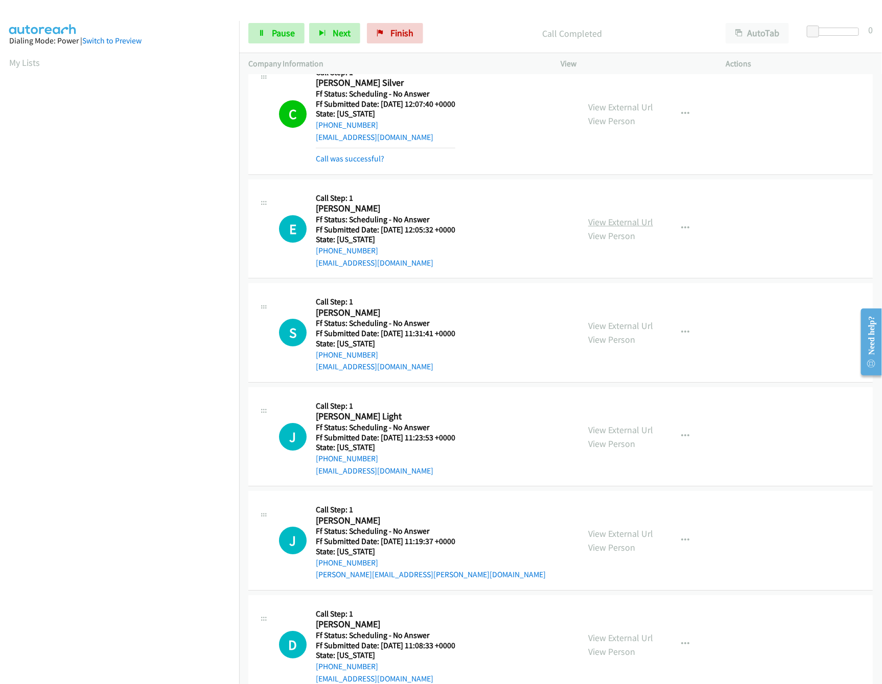
click at [609, 228] on link "View External Url" at bounding box center [620, 222] width 65 height 12
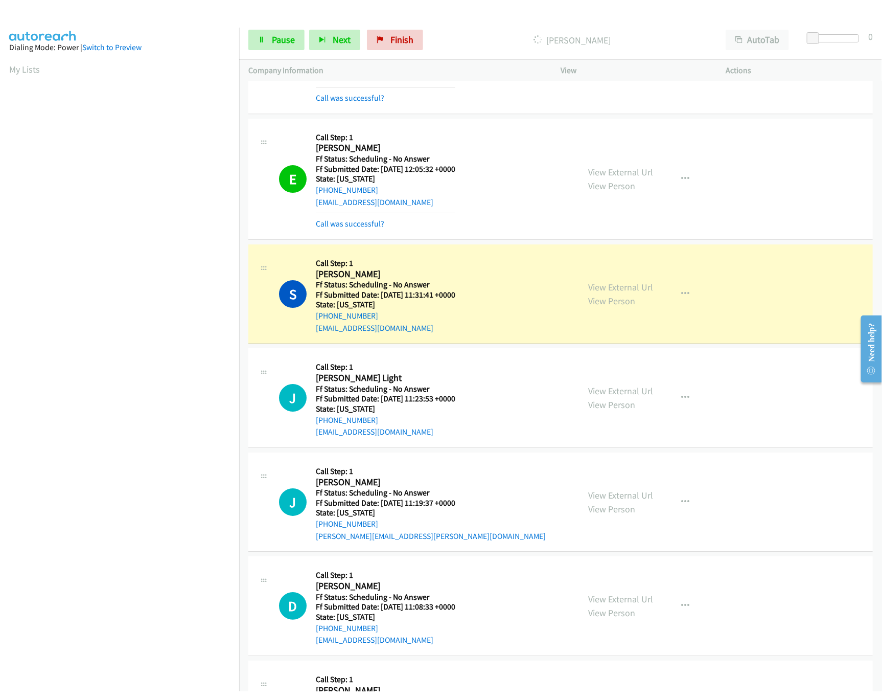
scroll to position [3270, 0]
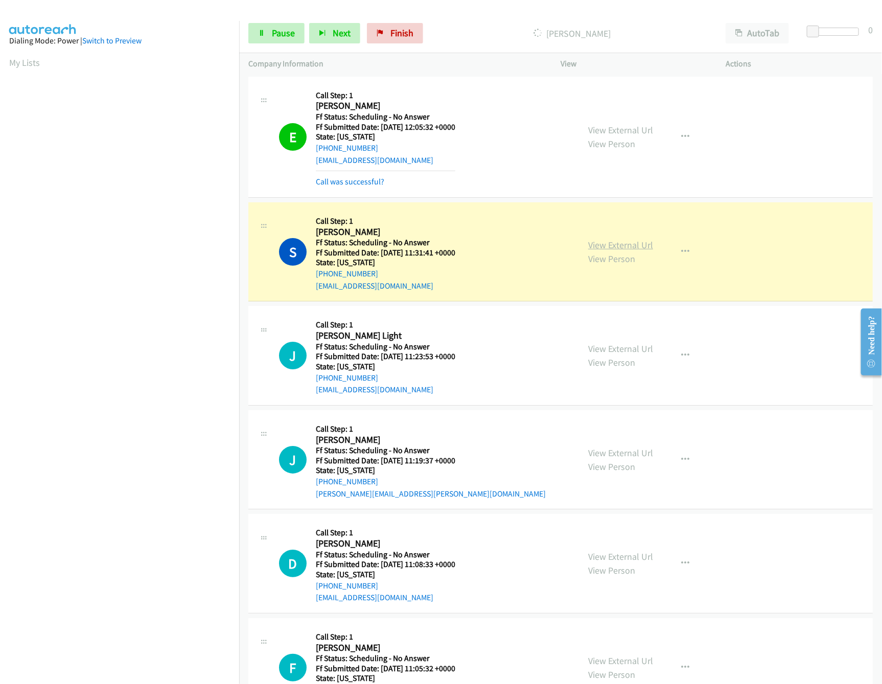
click at [612, 251] on link "View External Url" at bounding box center [620, 245] width 65 height 12
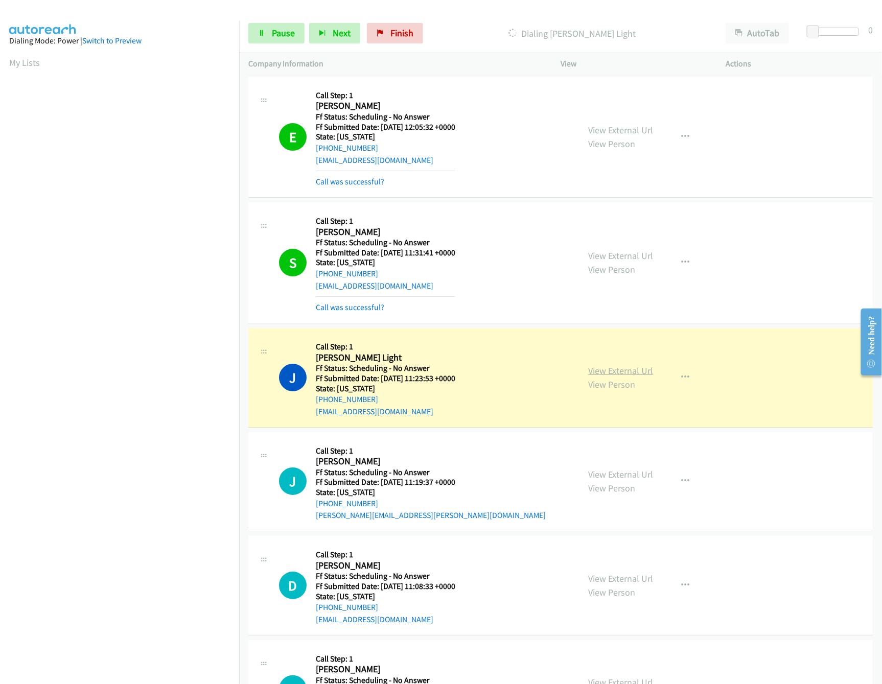
click at [607, 377] on link "View External Url" at bounding box center [620, 371] width 65 height 12
click at [279, 39] on link "Pause" at bounding box center [276, 33] width 56 height 20
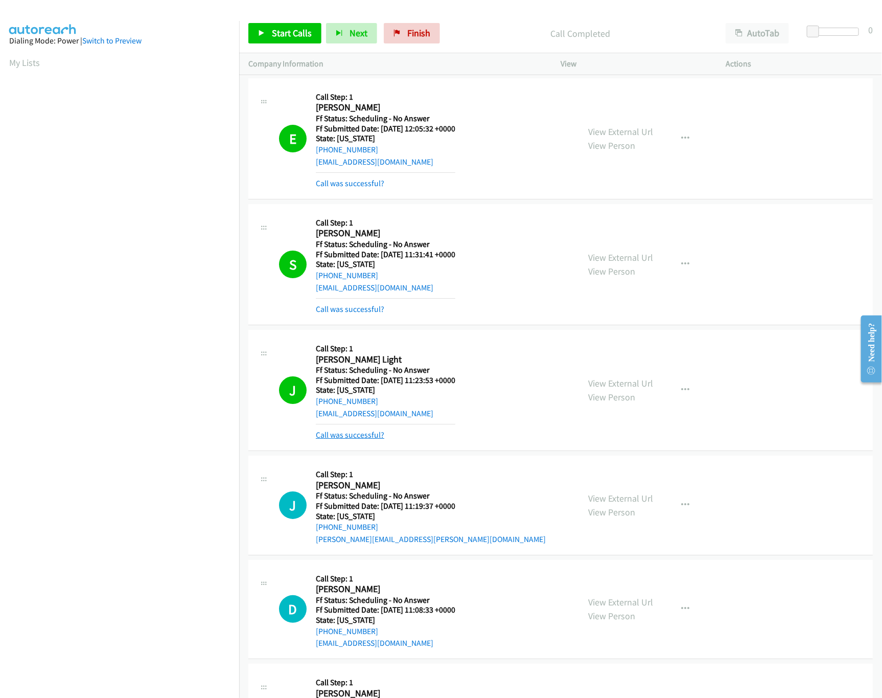
click at [353, 439] on link "Call was successful?" at bounding box center [350, 435] width 68 height 10
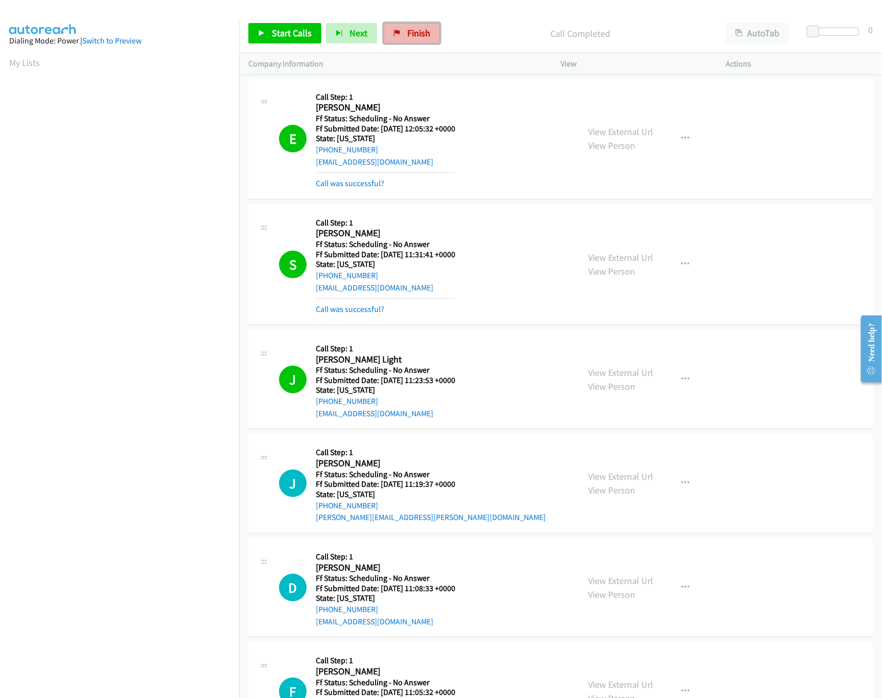
click at [412, 25] on link "Finish" at bounding box center [412, 33] width 56 height 20
